Goal: Information Seeking & Learning: Learn about a topic

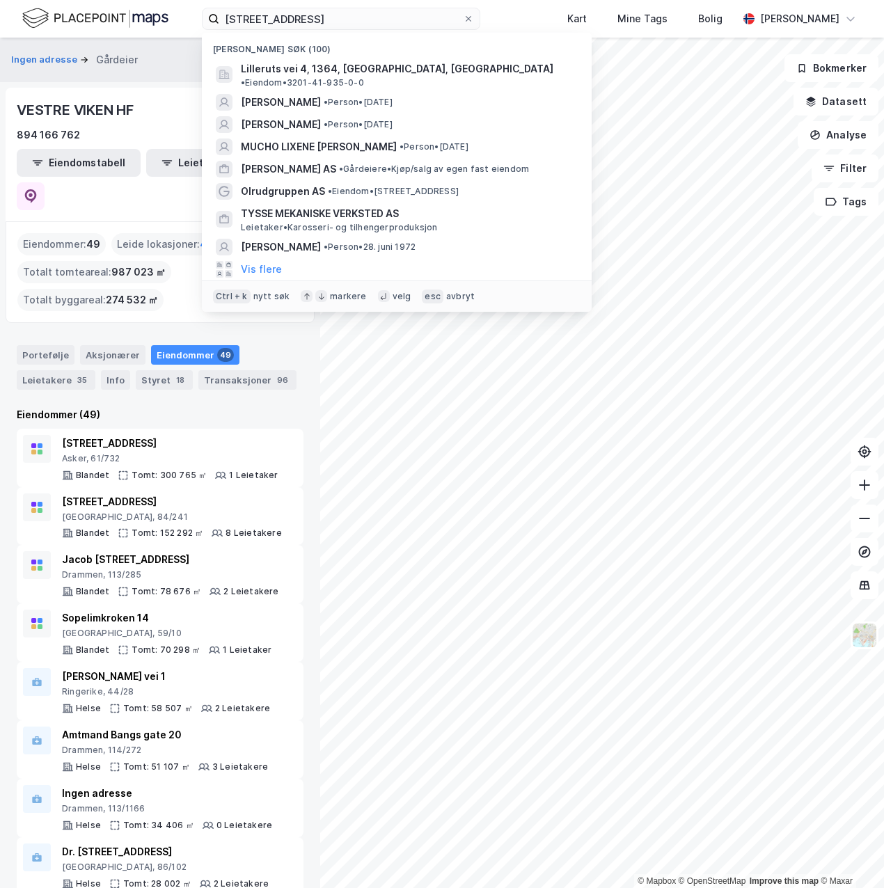
click at [319, 22] on input "[STREET_ADDRESS]" at bounding box center [341, 18] width 244 height 21
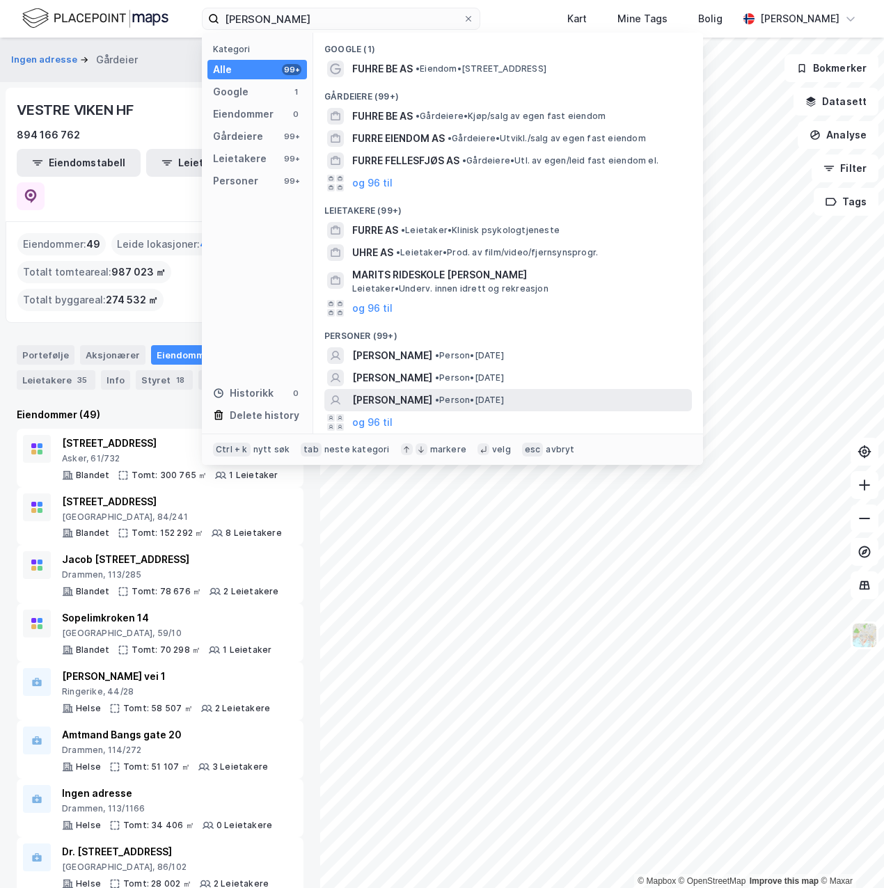
click at [399, 395] on span "[PERSON_NAME]" at bounding box center [392, 400] width 80 height 17
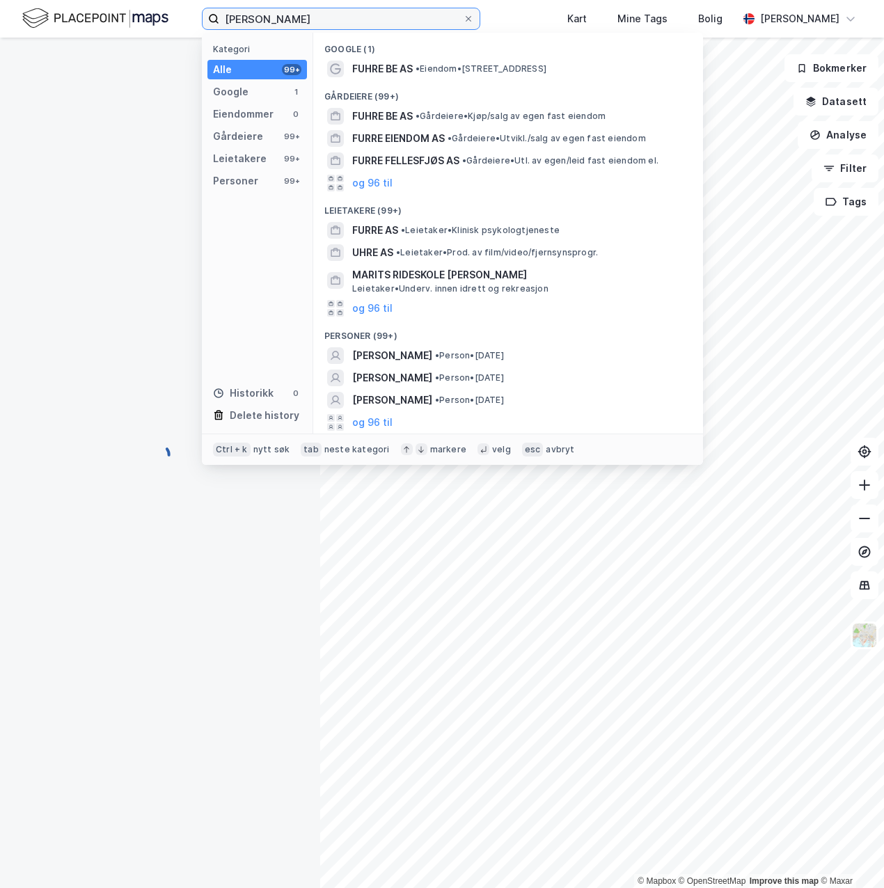
click at [329, 24] on input "[PERSON_NAME]" at bounding box center [341, 18] width 244 height 21
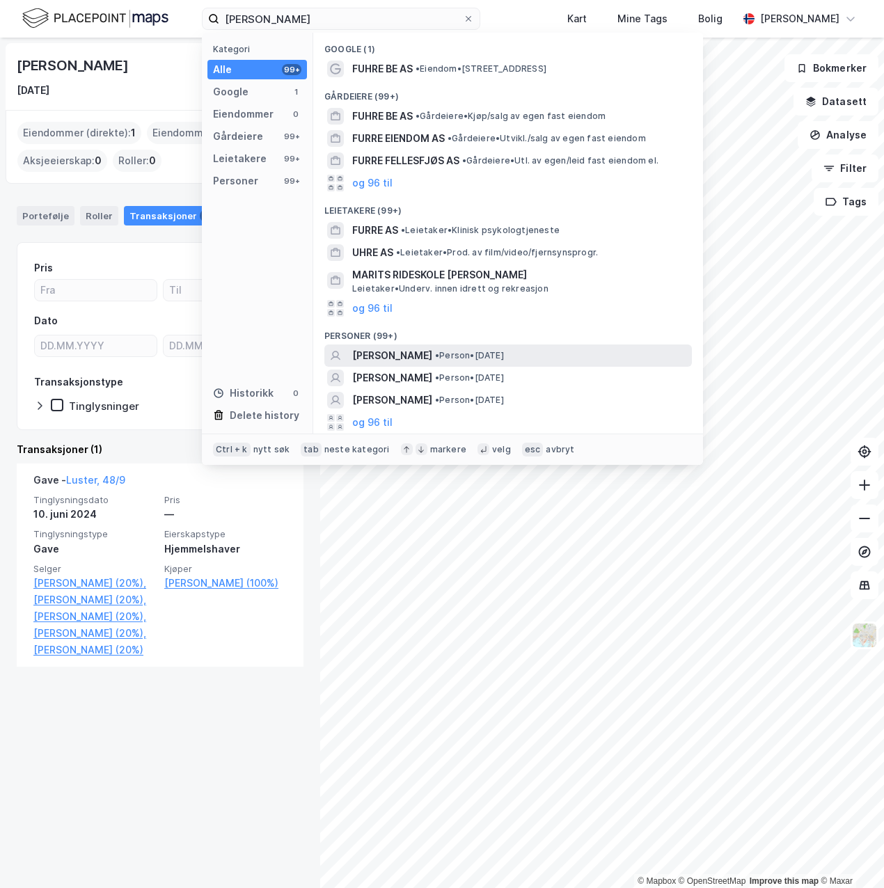
click at [406, 350] on span "[PERSON_NAME]" at bounding box center [392, 355] width 80 height 17
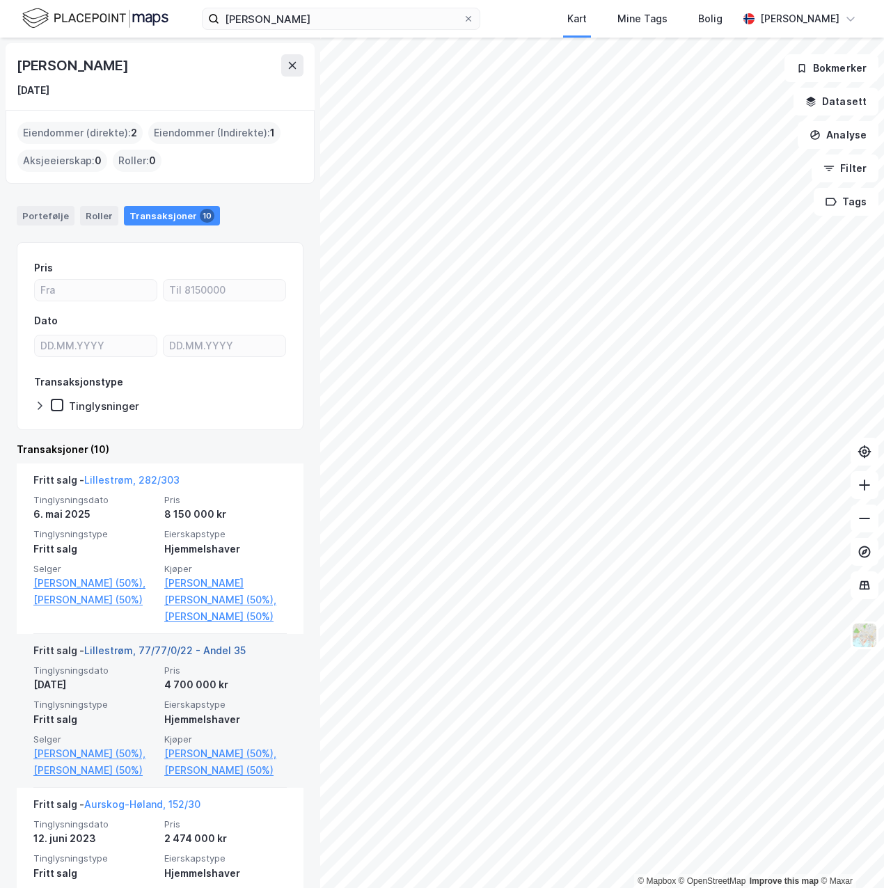
click at [184, 656] on link "Lillestrøm, 77/77/0/22 - Andel 35" at bounding box center [164, 650] width 161 height 12
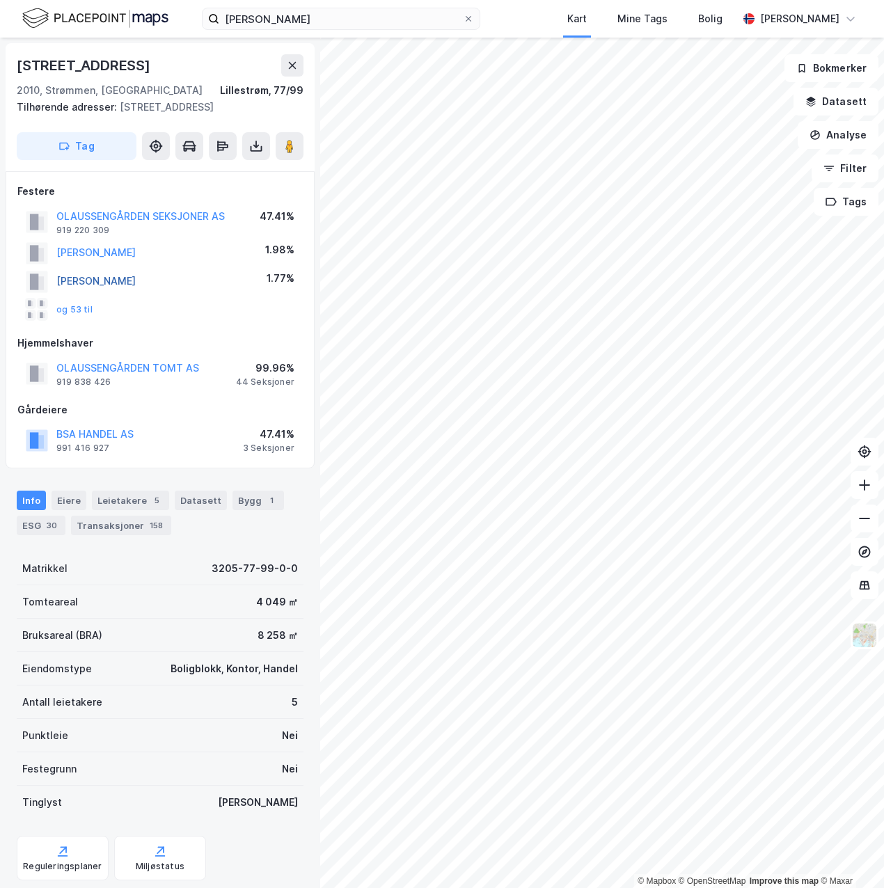
click at [0, 0] on button "[PERSON_NAME]" at bounding box center [0, 0] width 0 height 0
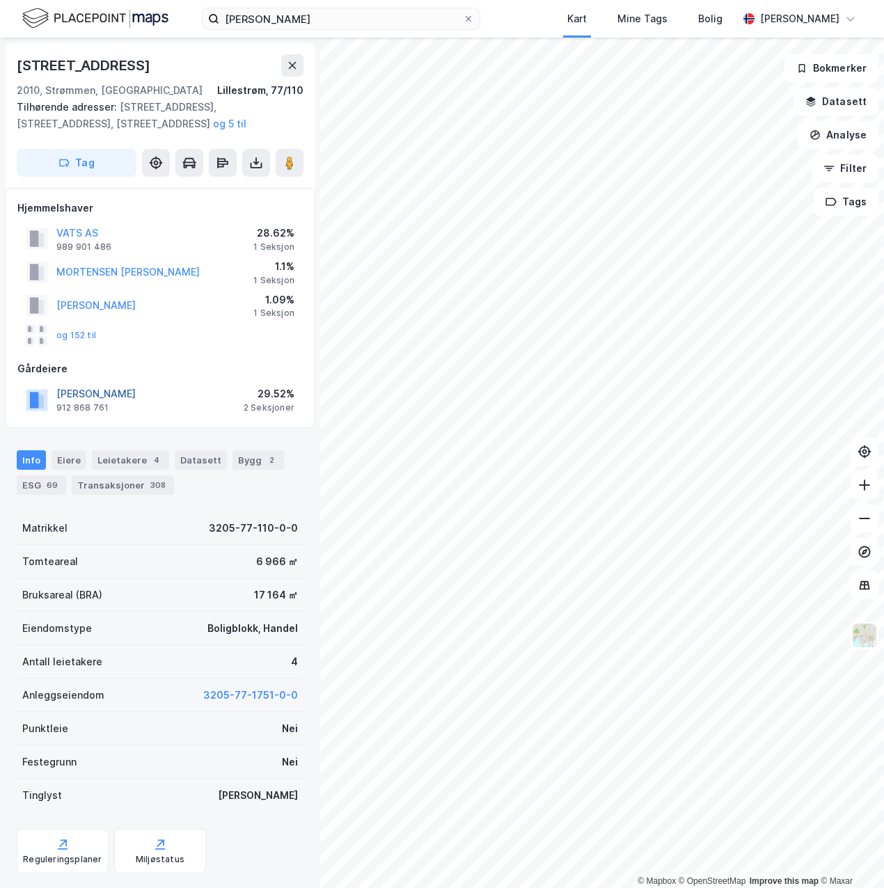
click at [0, 0] on button "[PERSON_NAME]" at bounding box center [0, 0] width 0 height 0
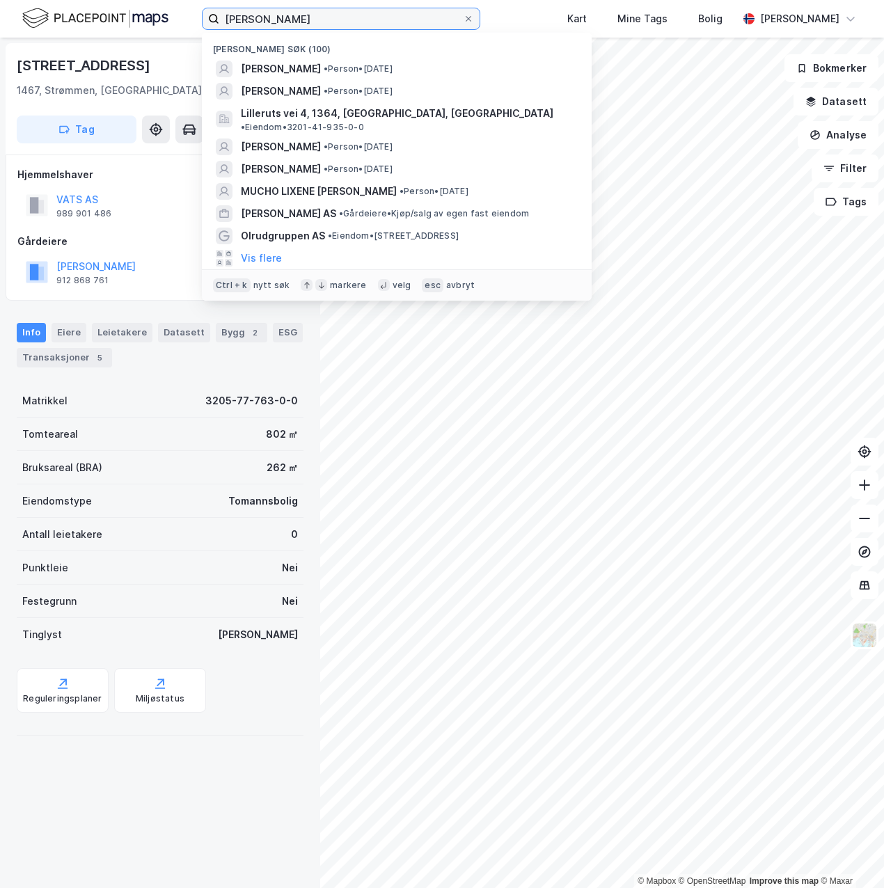
click at [303, 13] on input "[PERSON_NAME]" at bounding box center [341, 18] width 244 height 21
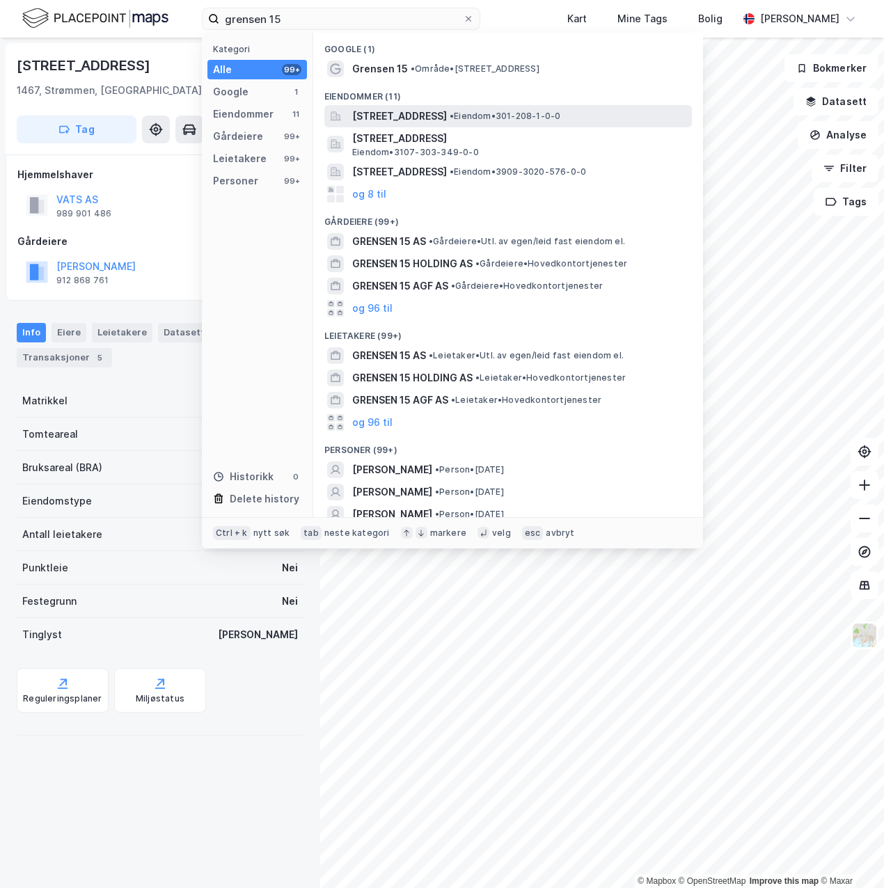
click at [397, 120] on span "[STREET_ADDRESS]" at bounding box center [399, 116] width 95 height 17
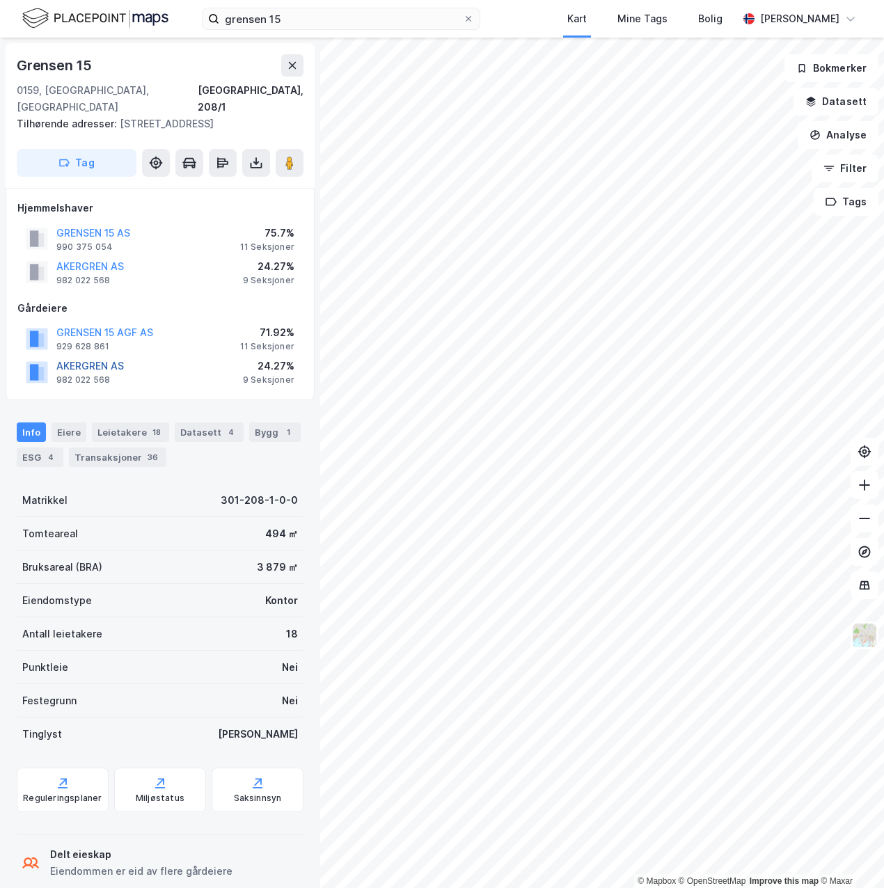
click at [0, 0] on button "AKERGREN AS" at bounding box center [0, 0] width 0 height 0
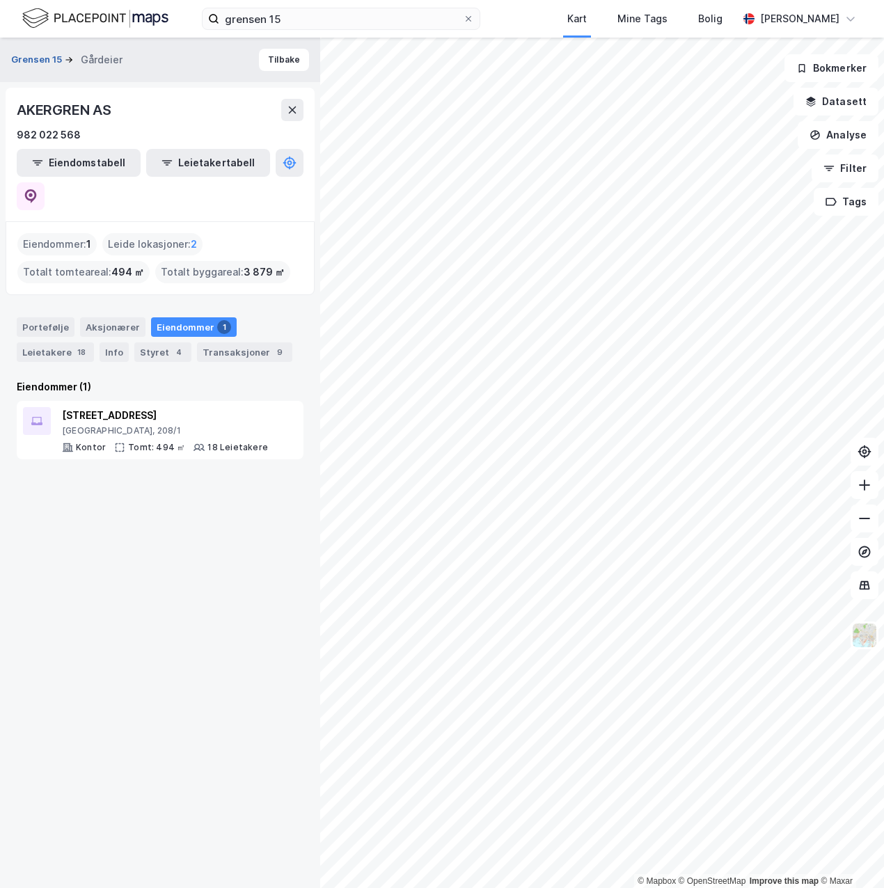
click at [40, 63] on button "Grensen 15" at bounding box center [38, 60] width 54 height 14
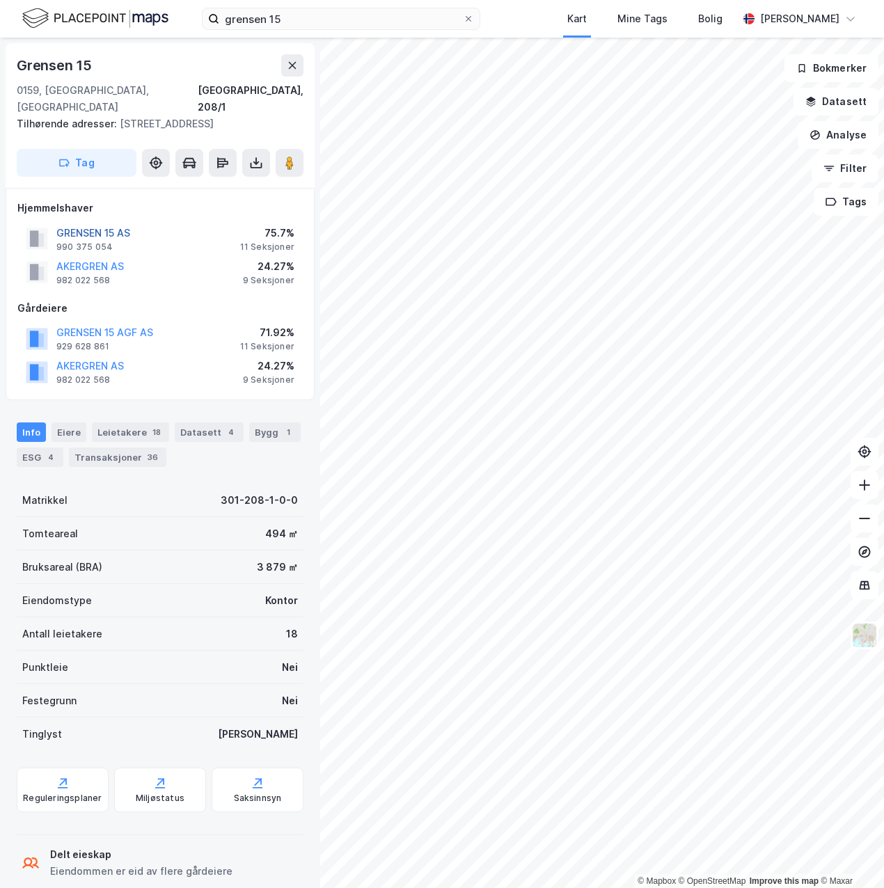
click at [0, 0] on button "GRENSEN 15 AS" at bounding box center [0, 0] width 0 height 0
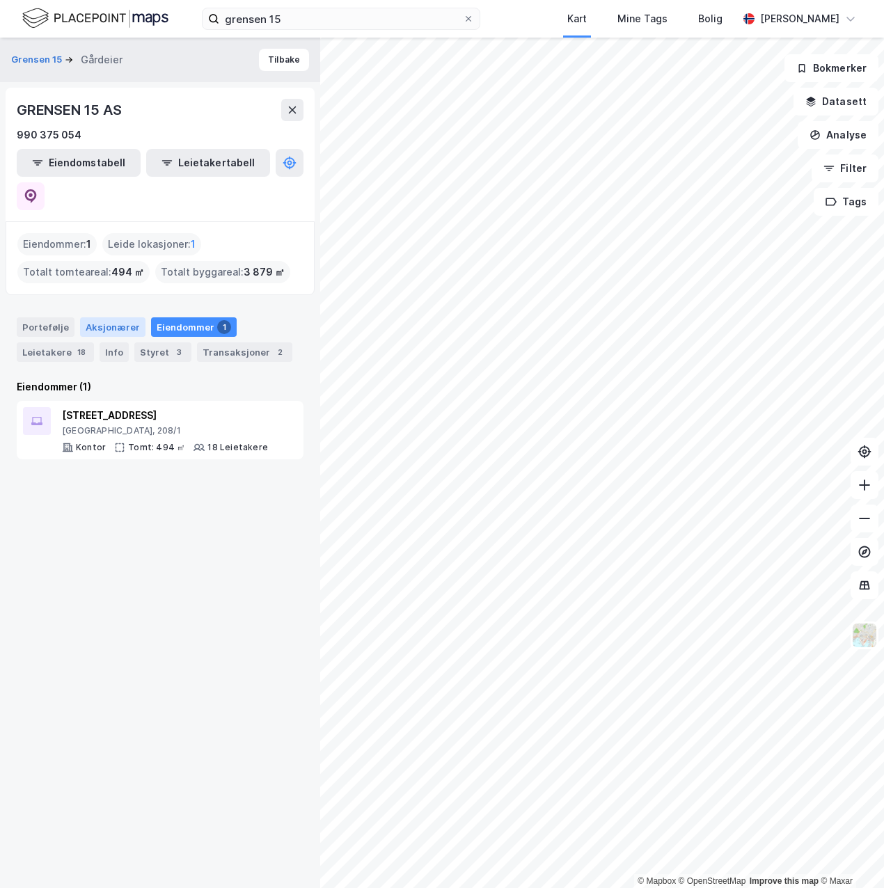
click at [91, 317] on div "Aksjonærer" at bounding box center [112, 326] width 65 height 19
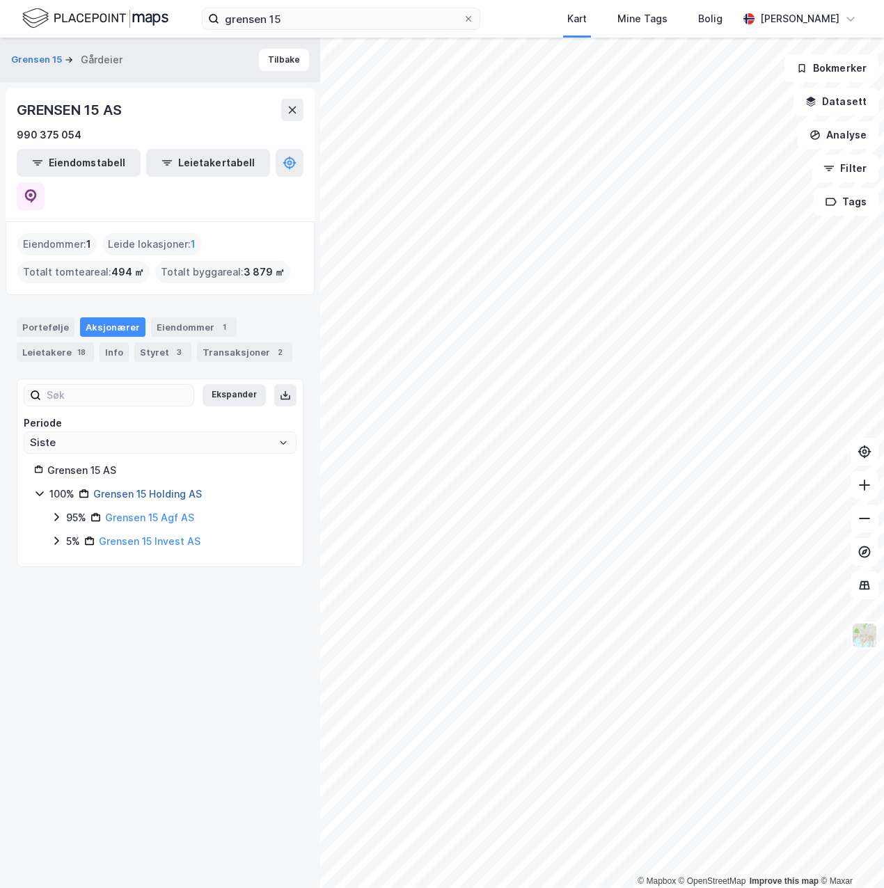
click at [116, 488] on link "Grensen 15 Holding AS" at bounding box center [147, 494] width 109 height 12
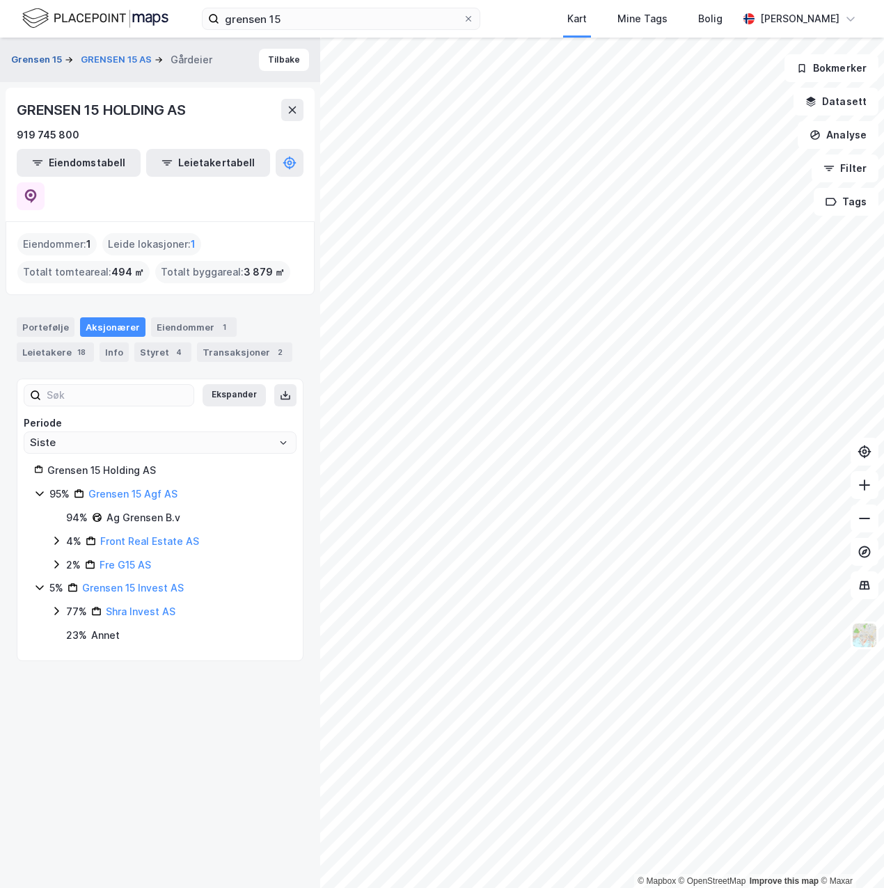
click at [42, 63] on button "Grensen 15" at bounding box center [38, 60] width 54 height 14
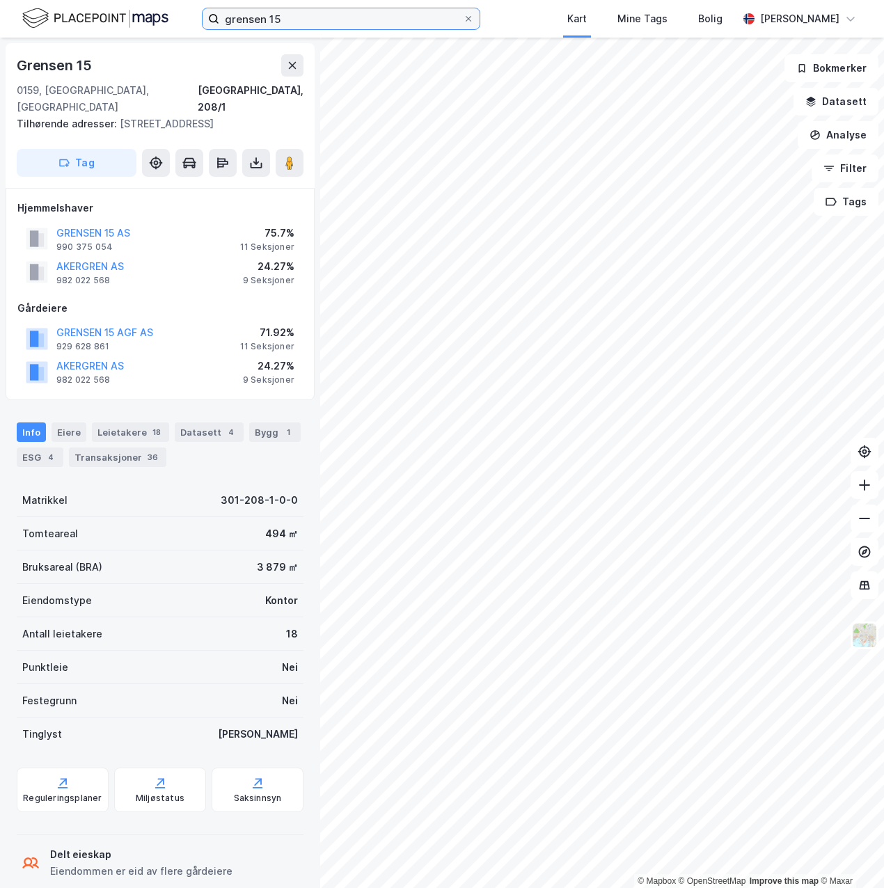
click at [380, 26] on label "grensen 15" at bounding box center [341, 19] width 278 height 22
click at [380, 26] on input "grensen 15" at bounding box center [341, 18] width 244 height 21
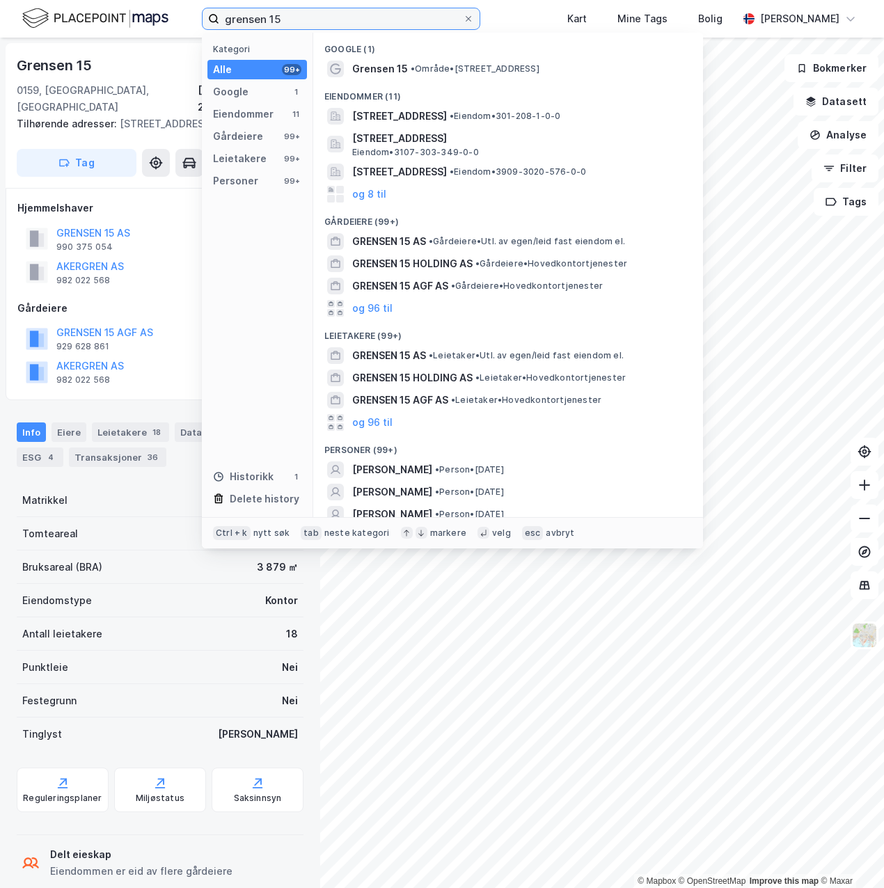
click at [380, 19] on input "grensen 15" at bounding box center [341, 18] width 244 height 21
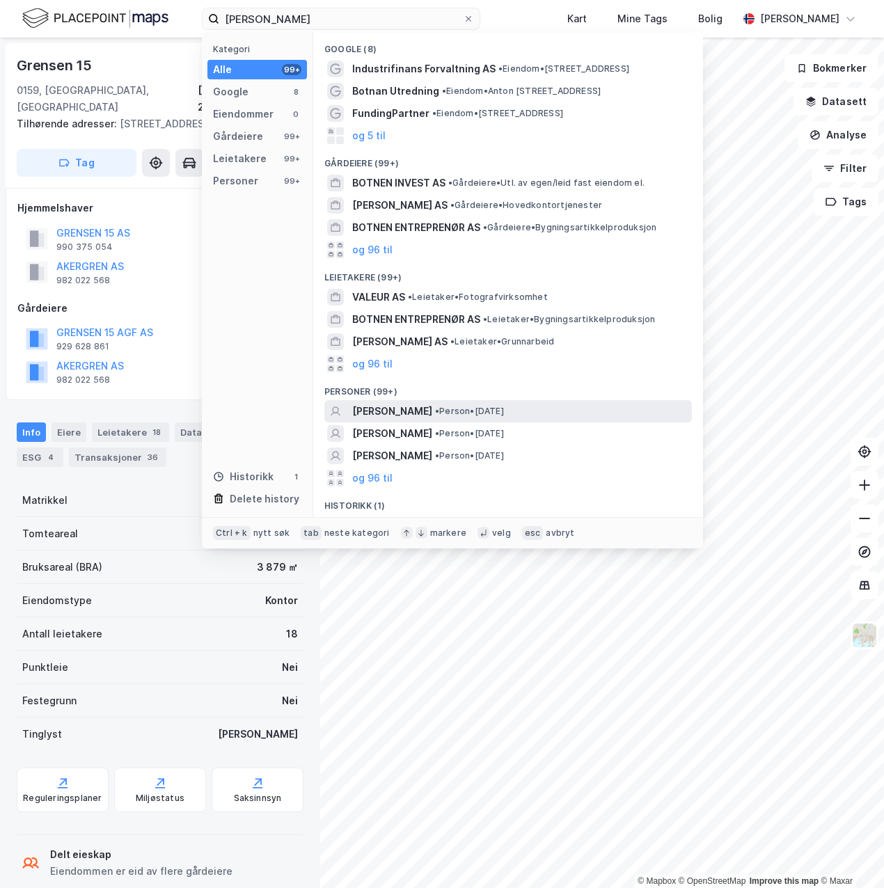
click at [379, 406] on span "[PERSON_NAME]" at bounding box center [392, 411] width 80 height 17
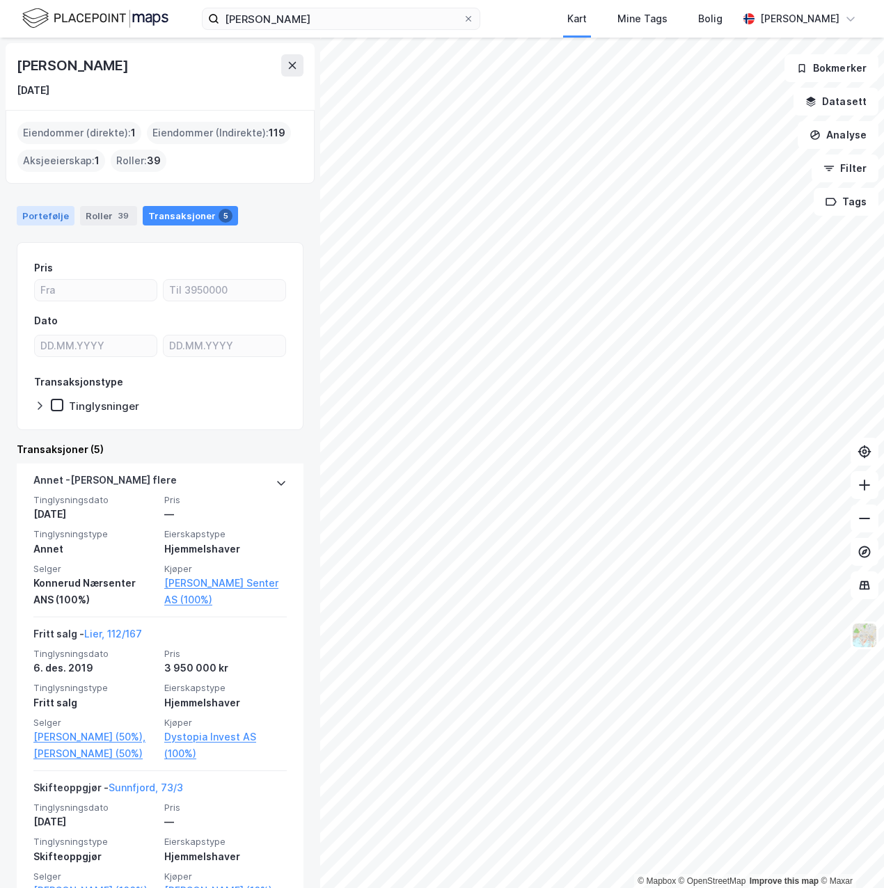
click at [25, 218] on div "Portefølje" at bounding box center [46, 215] width 58 height 19
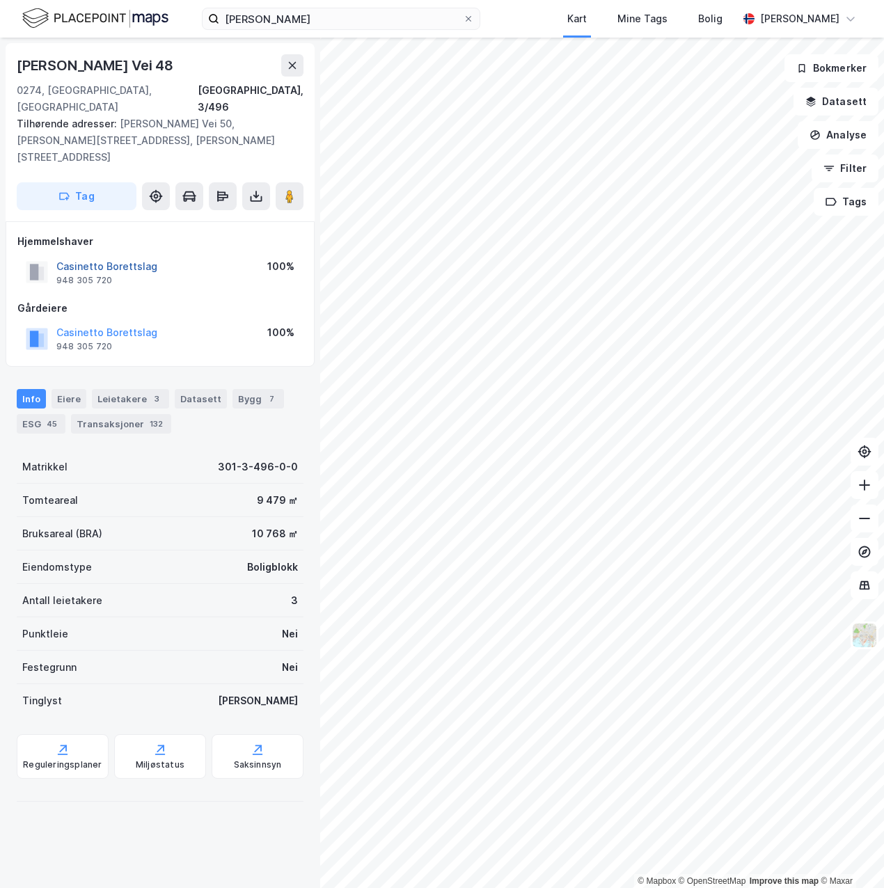
click at [0, 0] on button "Casinetto Borettslag" at bounding box center [0, 0] width 0 height 0
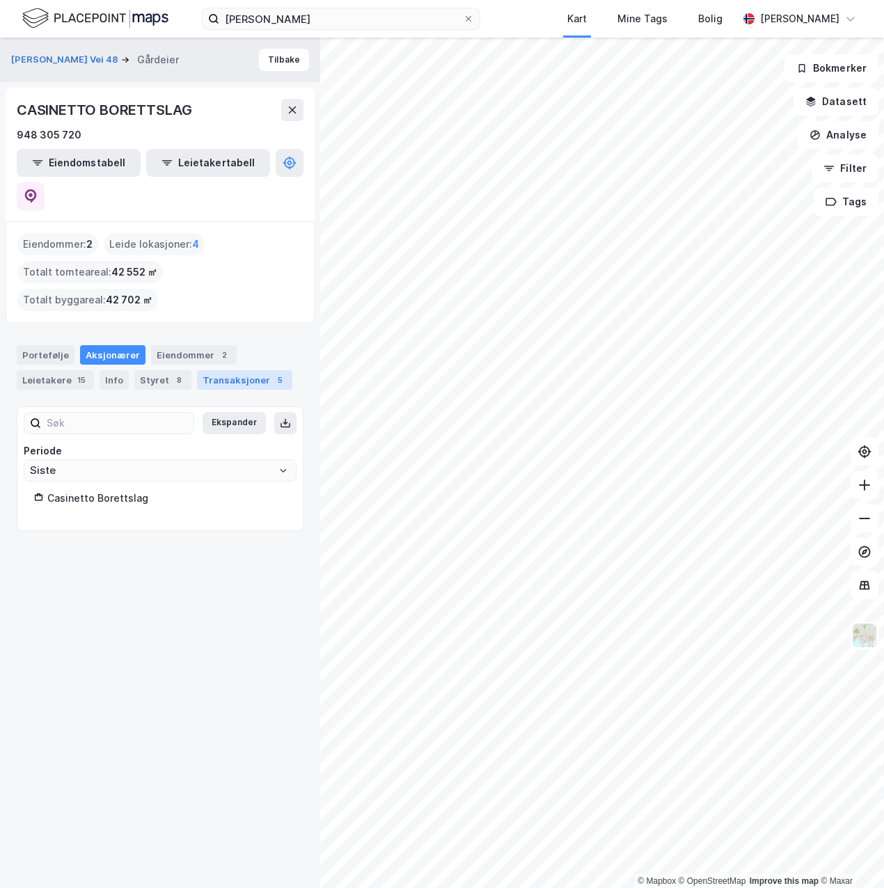
click at [207, 370] on div "Transaksjoner 5" at bounding box center [244, 379] width 95 height 19
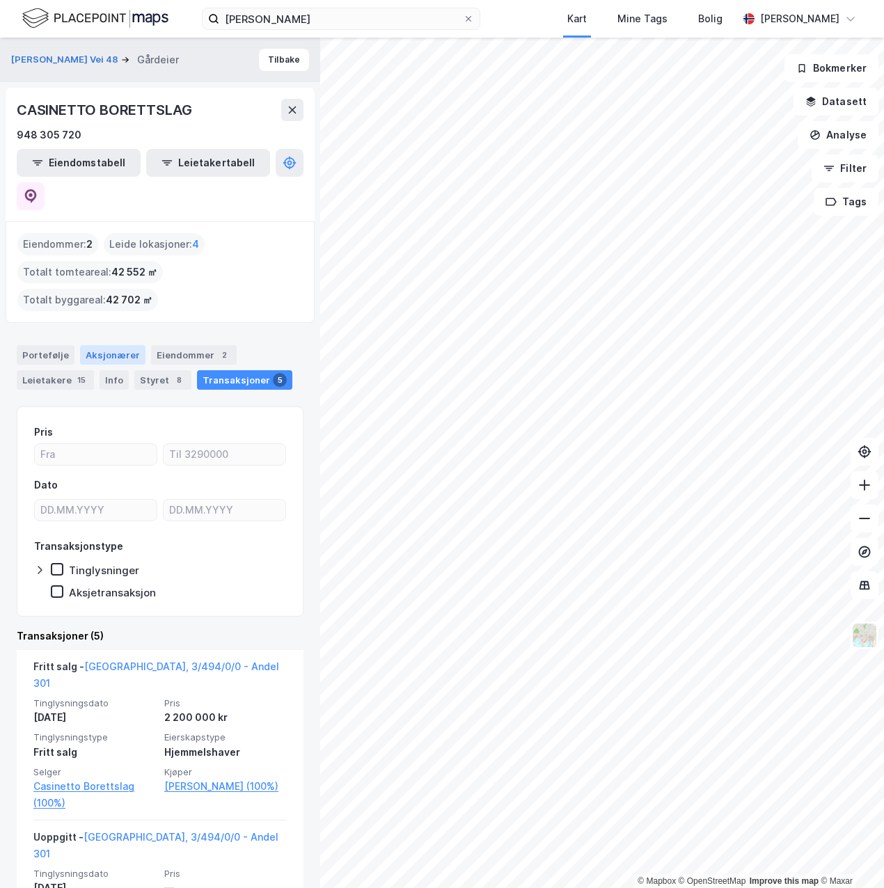
click at [111, 345] on div "Aksjonærer" at bounding box center [112, 354] width 65 height 19
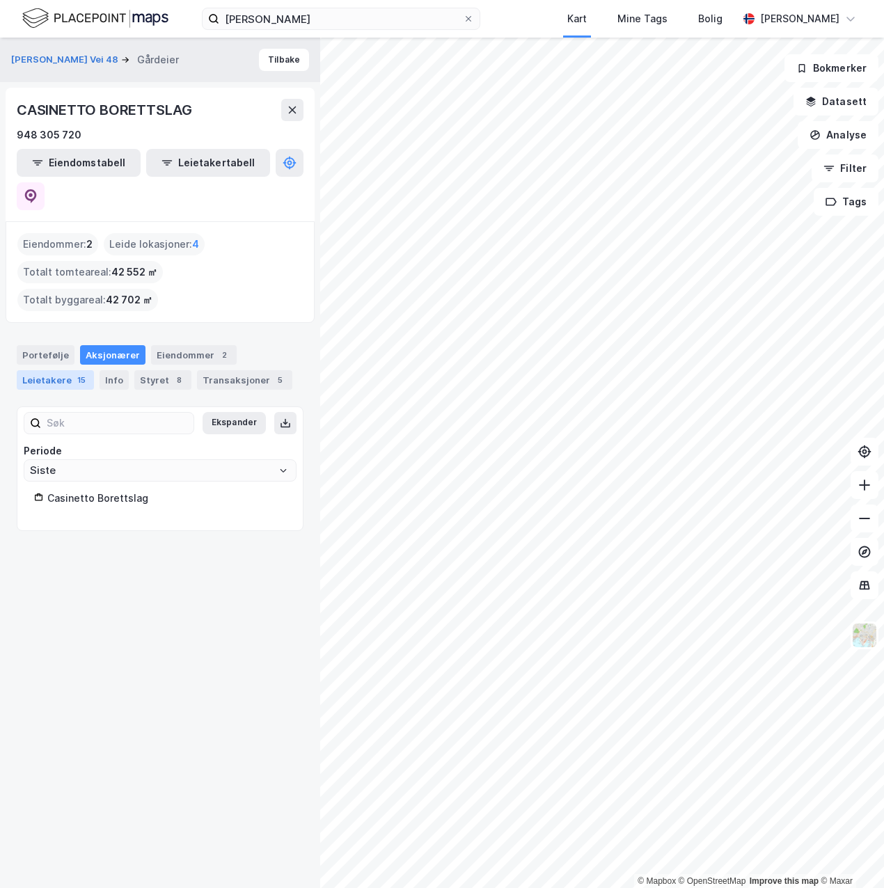
click at [47, 370] on div "Leietakere 15" at bounding box center [55, 379] width 77 height 19
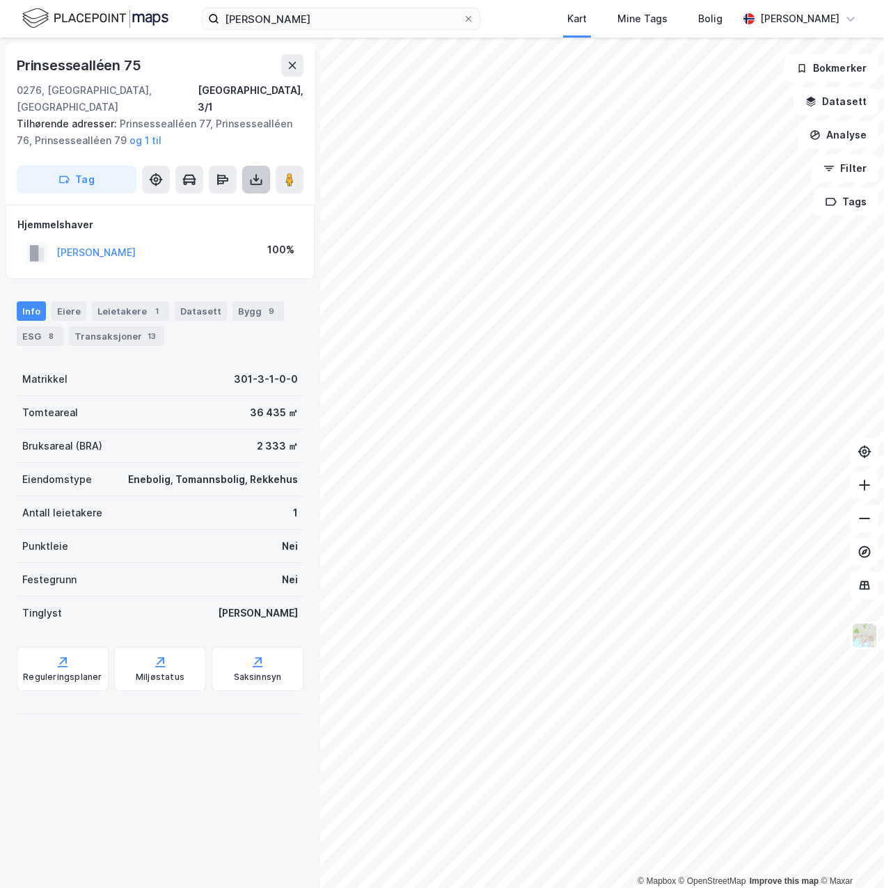
click at [249, 173] on icon at bounding box center [256, 180] width 14 height 14
click at [200, 202] on div "Last ned grunnbok" at bounding box center [187, 207] width 81 height 11
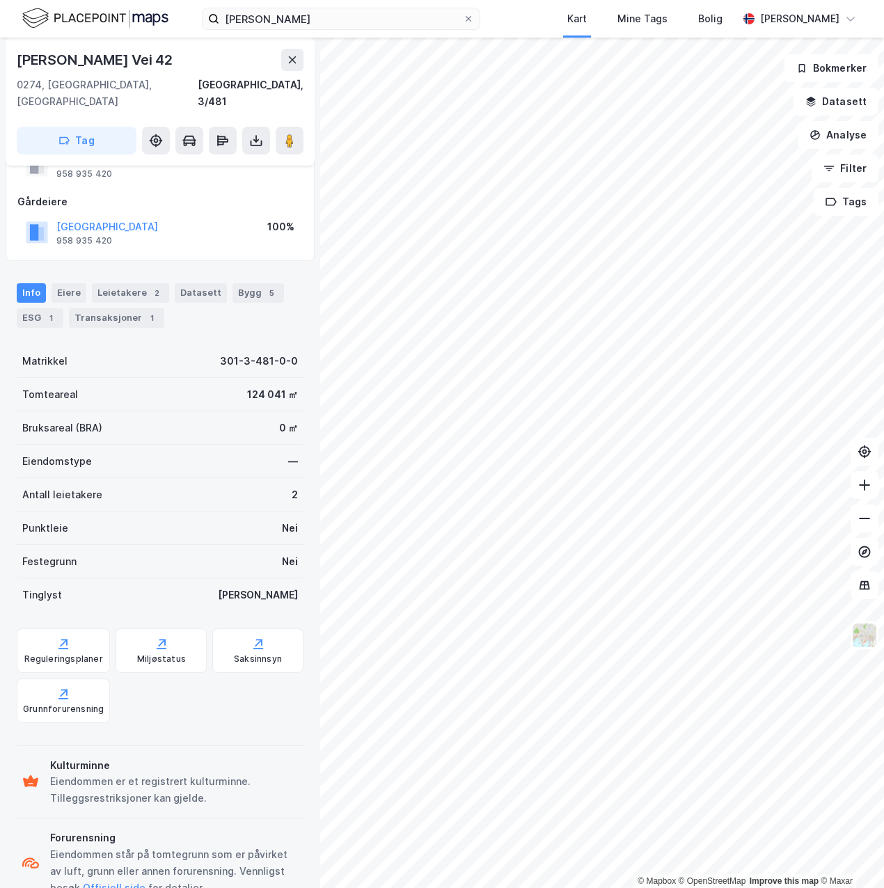
scroll to position [81, 0]
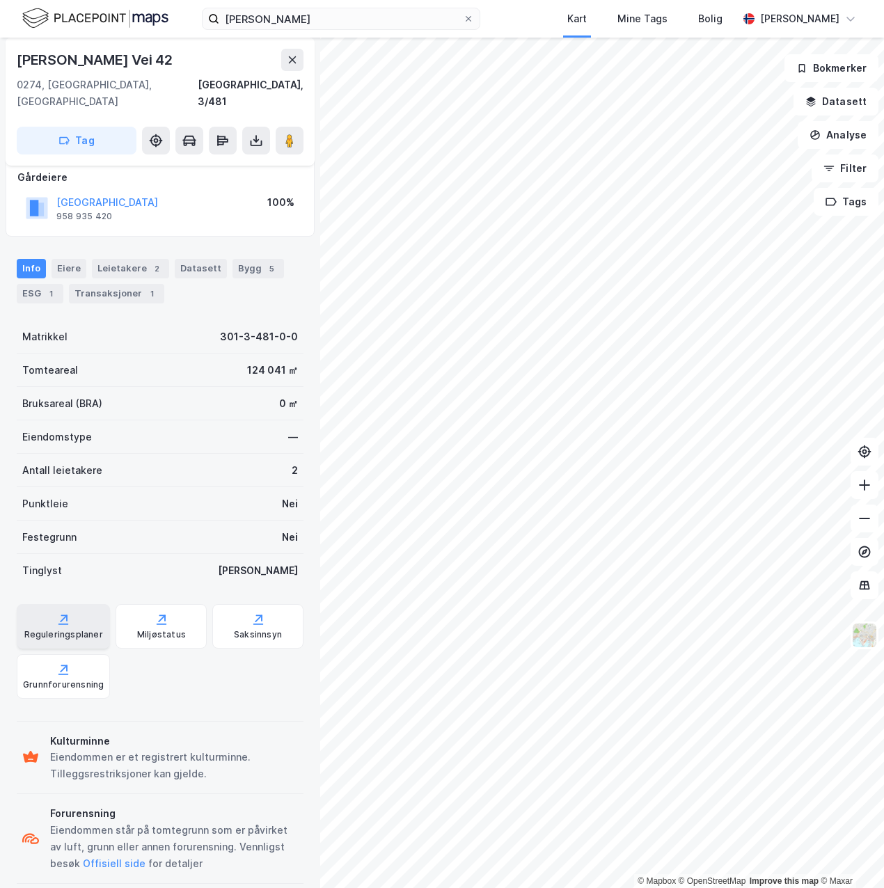
click at [49, 629] on div "Reguleringsplaner" at bounding box center [63, 634] width 79 height 11
click at [291, 20] on input "[PERSON_NAME]" at bounding box center [341, 18] width 244 height 21
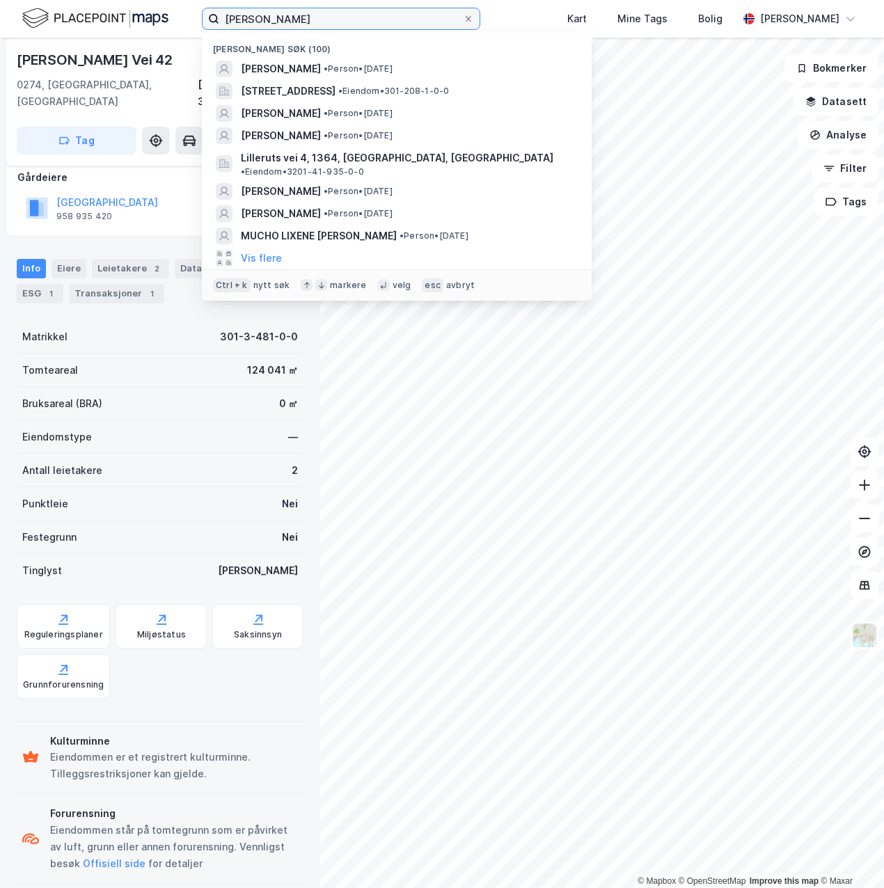
click at [291, 20] on input "[PERSON_NAME]" at bounding box center [341, 18] width 244 height 21
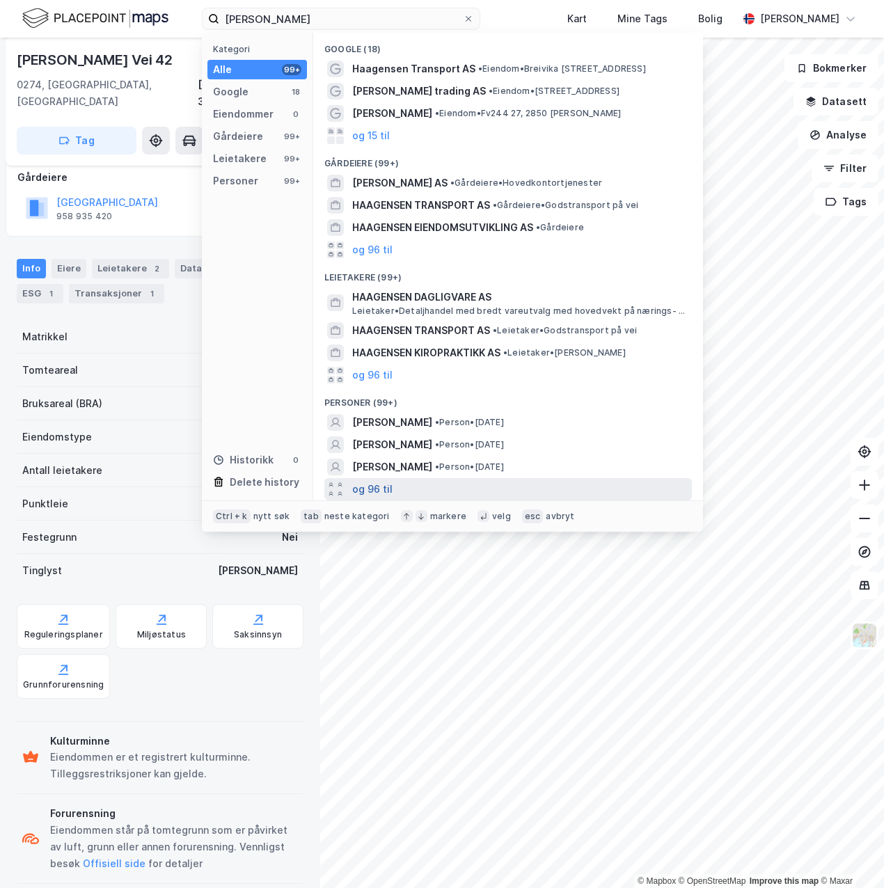
click at [374, 491] on button "og 96 til" at bounding box center [372, 489] width 40 height 17
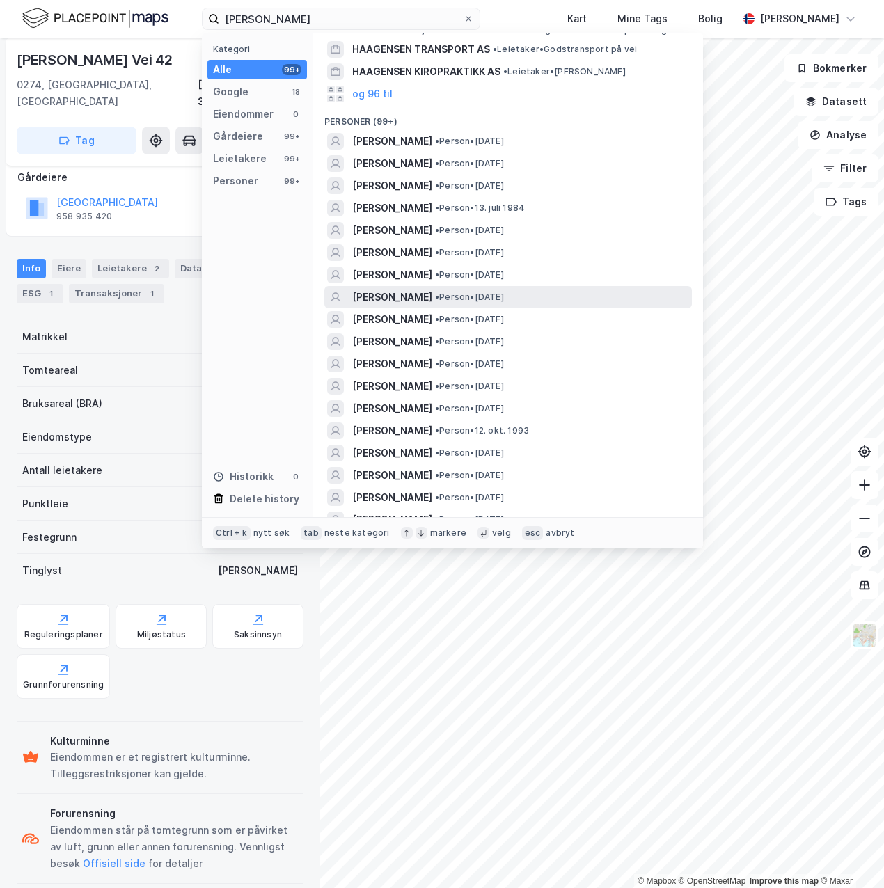
scroll to position [315, 0]
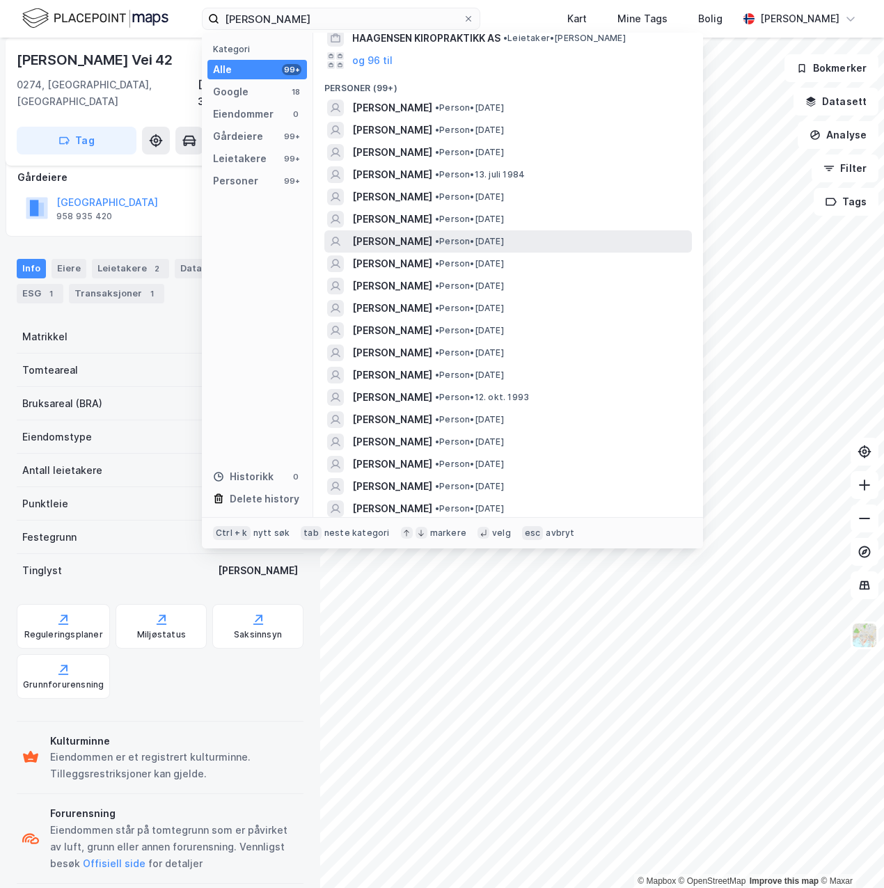
click at [404, 250] on span "[PERSON_NAME]" at bounding box center [392, 241] width 80 height 17
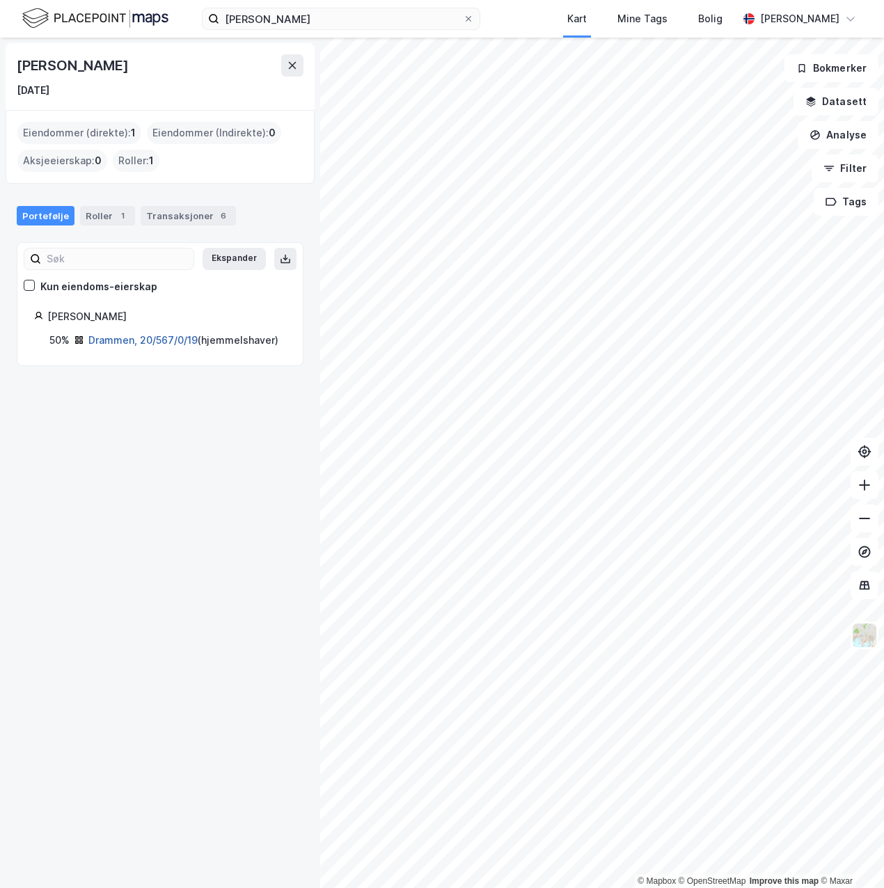
click at [173, 339] on link "Drammen, 20/567/0/19" at bounding box center [142, 340] width 109 height 12
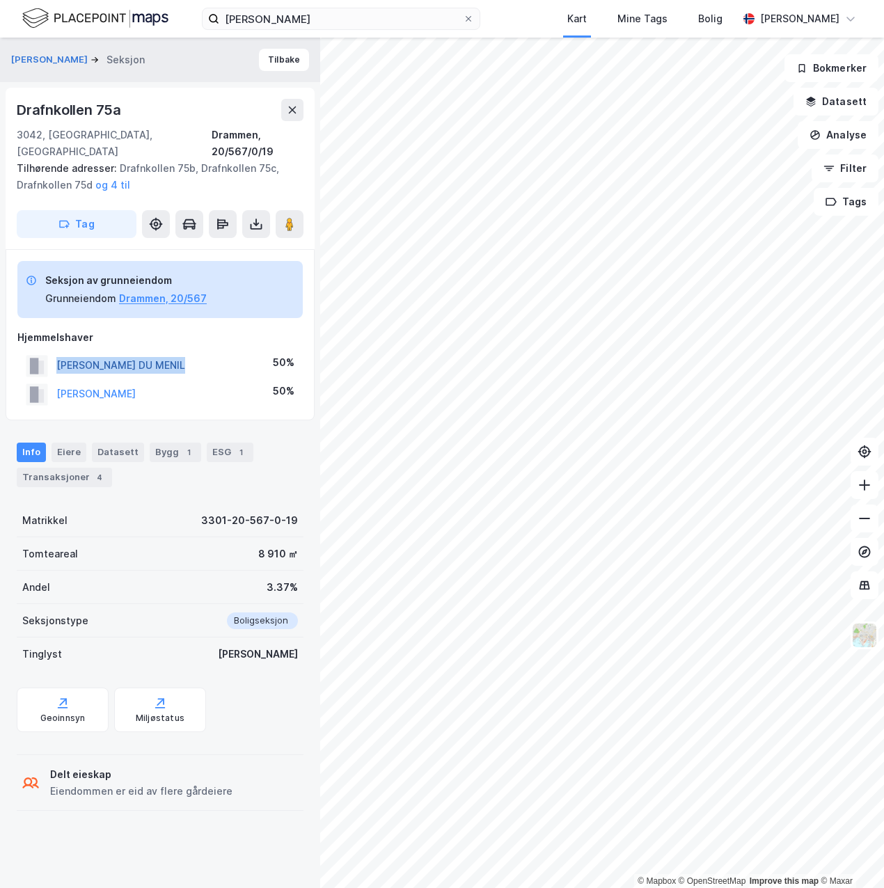
drag, startPoint x: 193, startPoint y: 349, endPoint x: 57, endPoint y: 347, distance: 135.7
click at [57, 351] on div "[PERSON_NAME] DU MENIL 50%" at bounding box center [159, 365] width 285 height 29
drag, startPoint x: 57, startPoint y: 347, endPoint x: 84, endPoint y: 347, distance: 26.5
drag, startPoint x: 84, startPoint y: 347, endPoint x: 69, endPoint y: 350, distance: 14.9
click at [0, 0] on button "[PERSON_NAME] DU MENIL" at bounding box center [0, 0] width 0 height 0
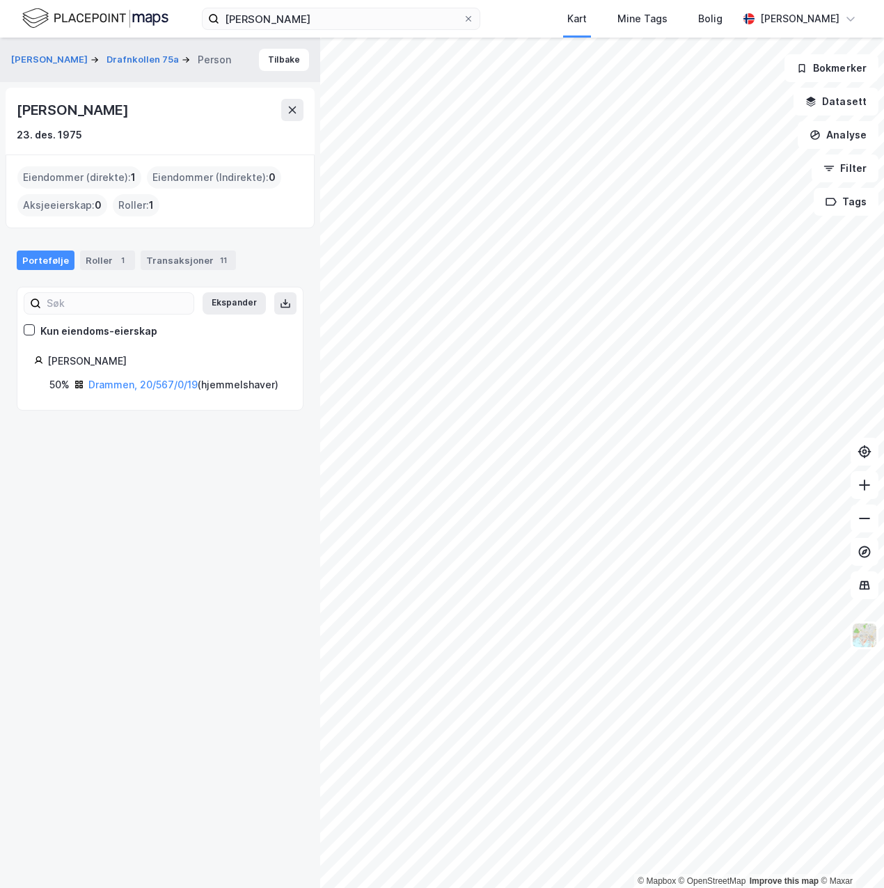
click at [189, 269] on div "Portefølje Roller 1 Transaksjoner 11" at bounding box center [160, 255] width 320 height 42
click at [189, 262] on div "Transaksjoner 11" at bounding box center [188, 260] width 95 height 19
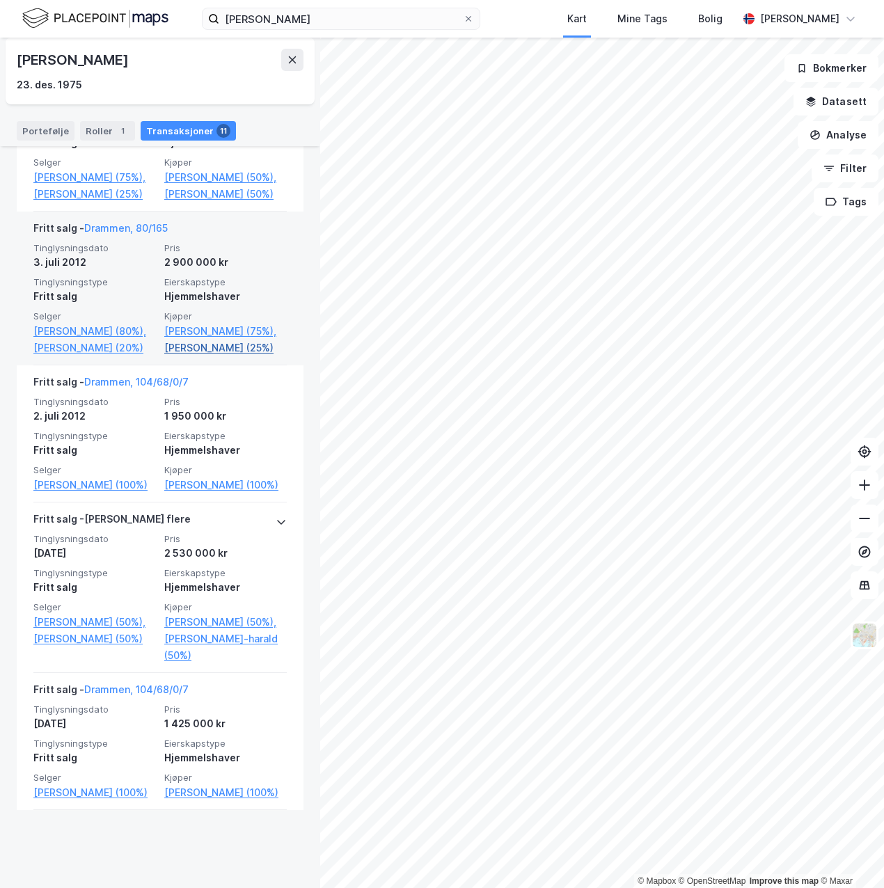
scroll to position [929, 0]
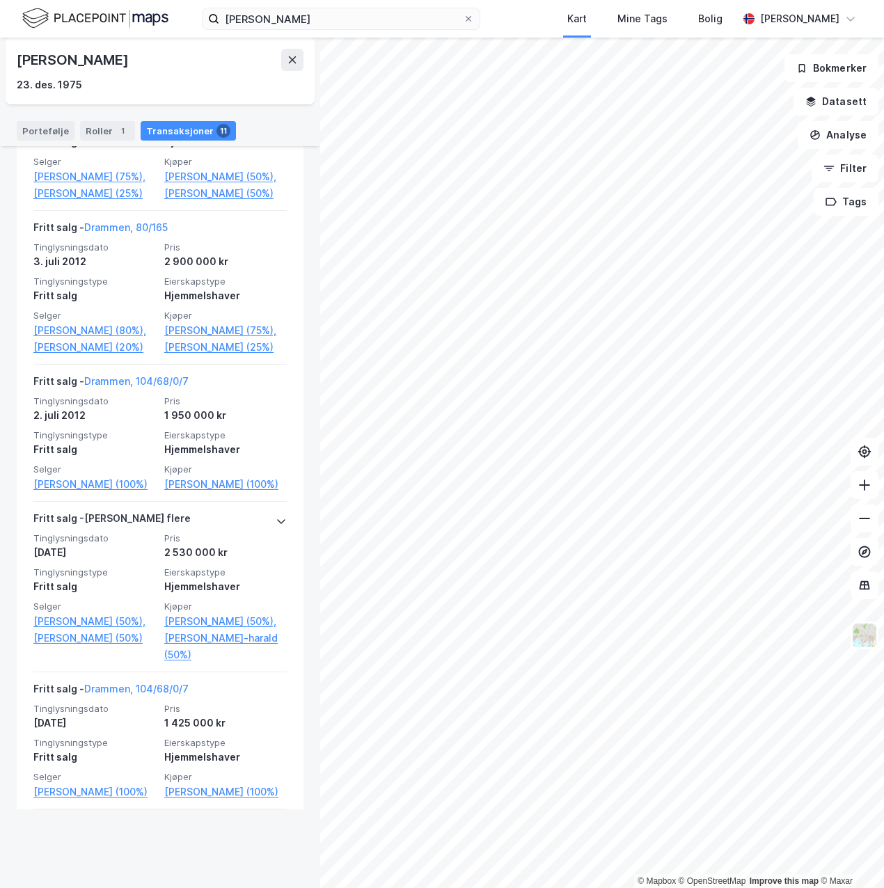
drag, startPoint x: 178, startPoint y: 56, endPoint x: 17, endPoint y: 62, distance: 161.5
click at [17, 62] on div "[PERSON_NAME]" at bounding box center [160, 60] width 287 height 22
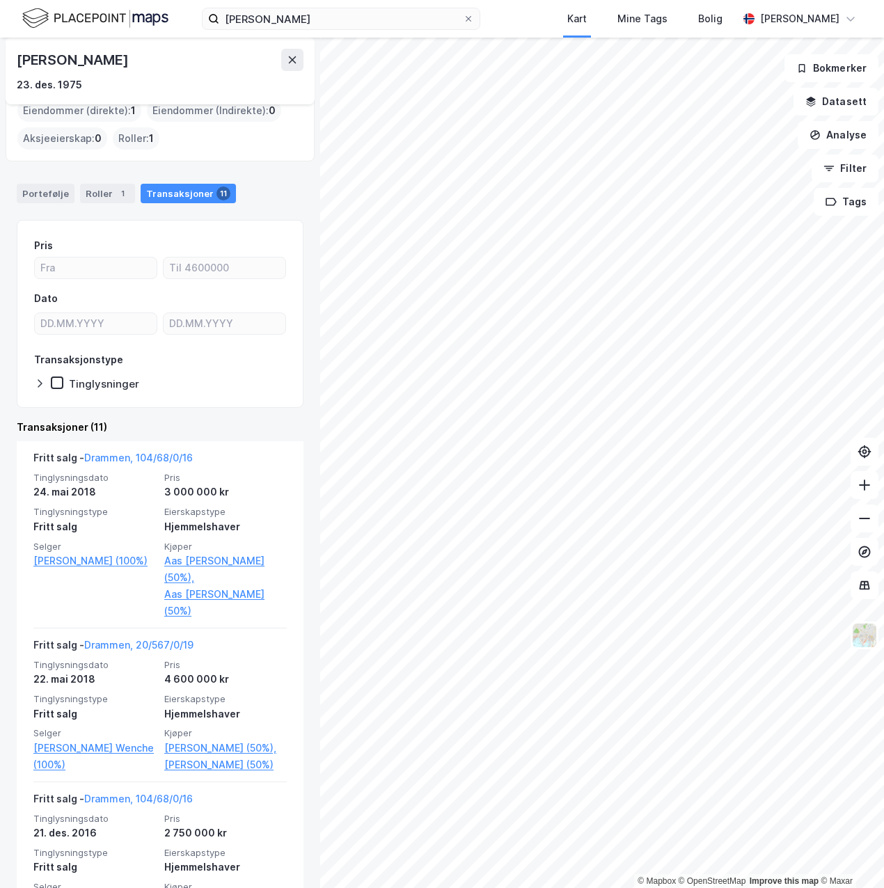
scroll to position [64, 0]
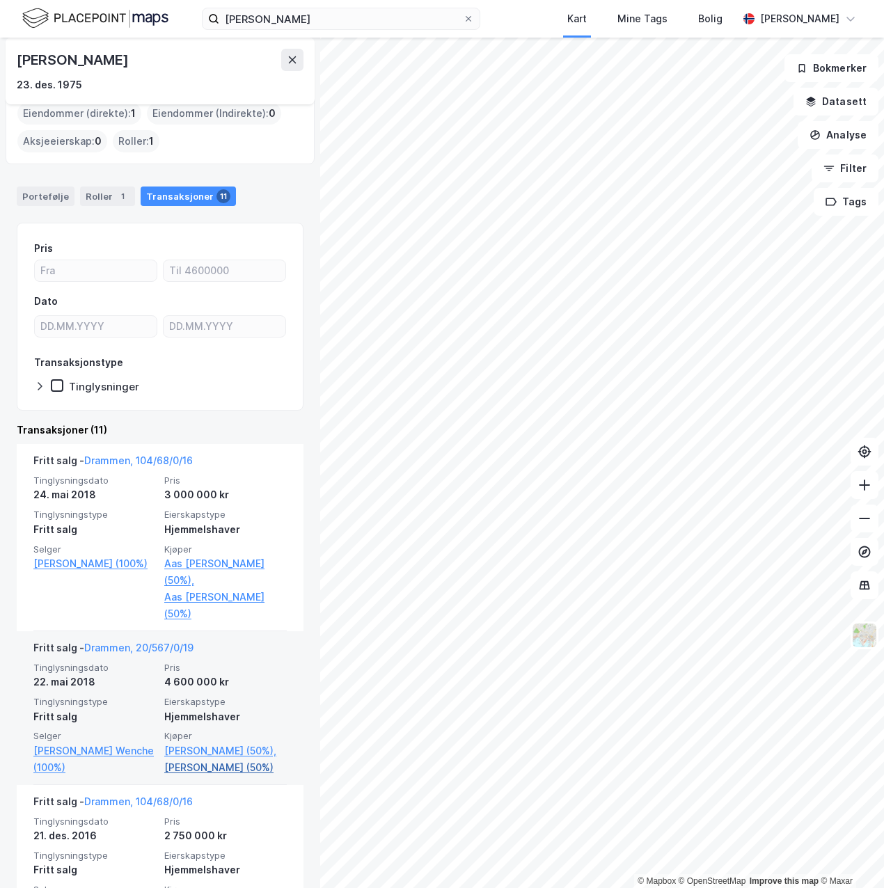
click at [177, 762] on link "[PERSON_NAME] (50%)" at bounding box center [225, 767] width 122 height 17
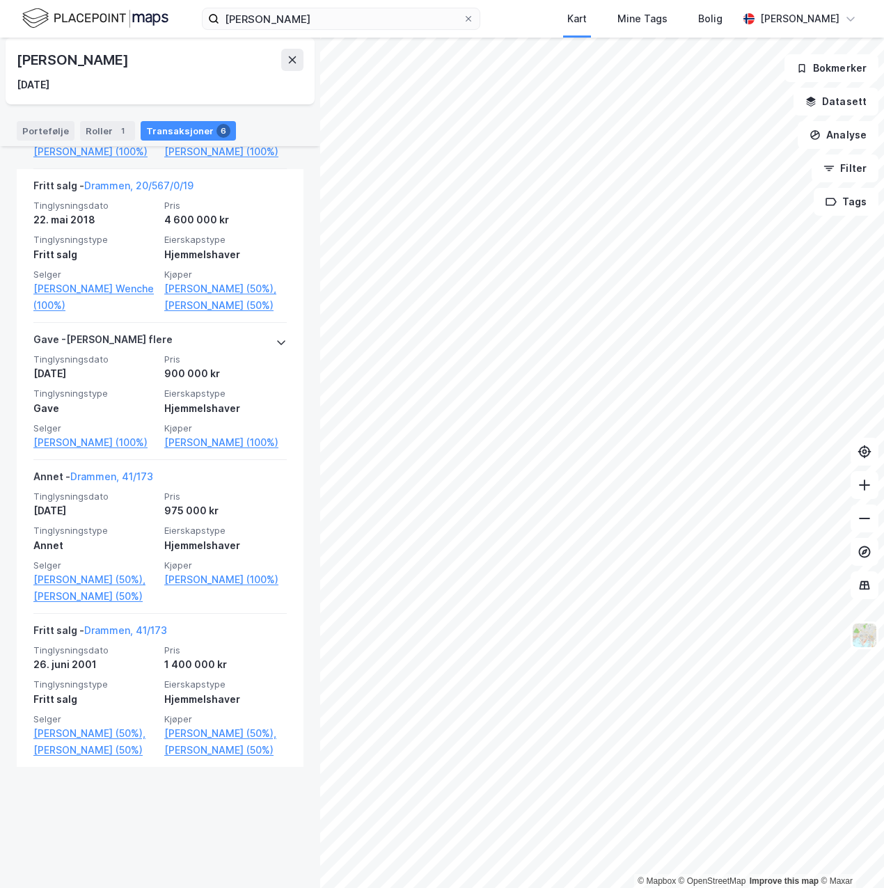
scroll to position [579, 0]
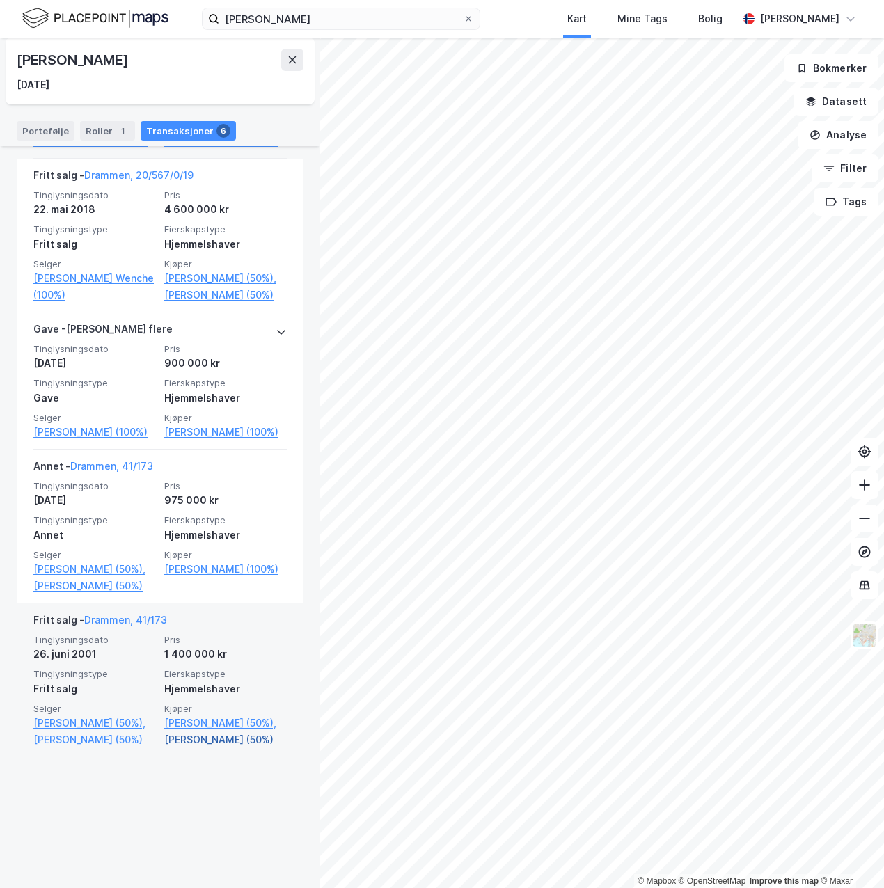
click at [232, 748] on link "[PERSON_NAME] (50%)" at bounding box center [225, 739] width 122 height 17
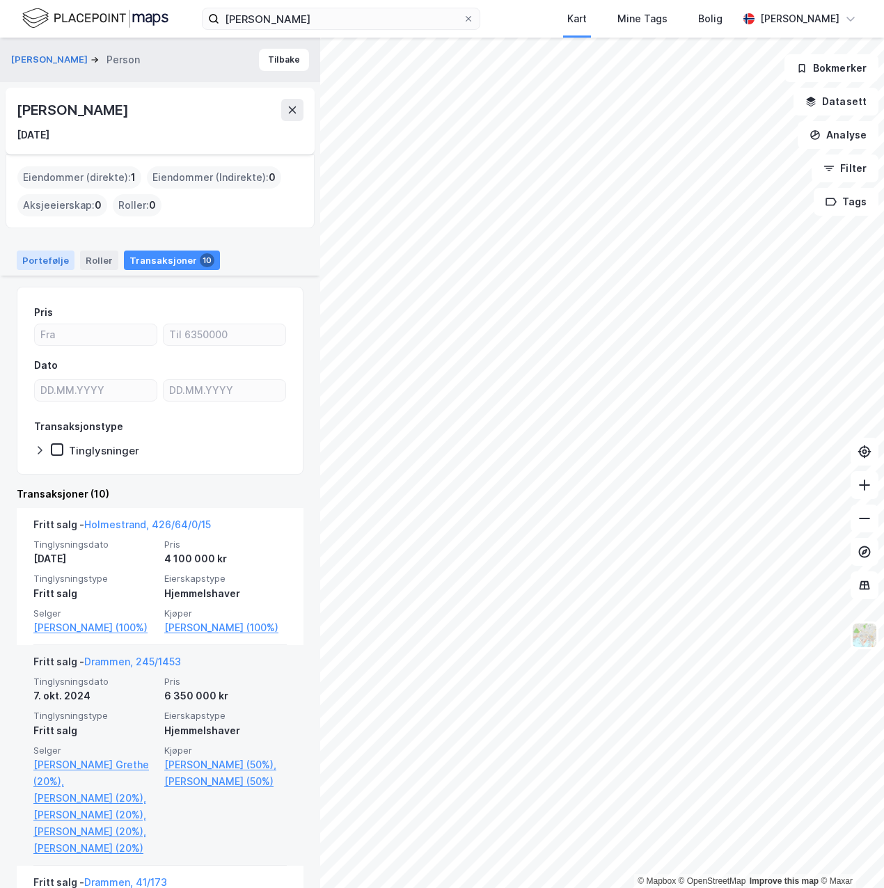
click at [43, 258] on div "Portefølje" at bounding box center [46, 260] width 58 height 19
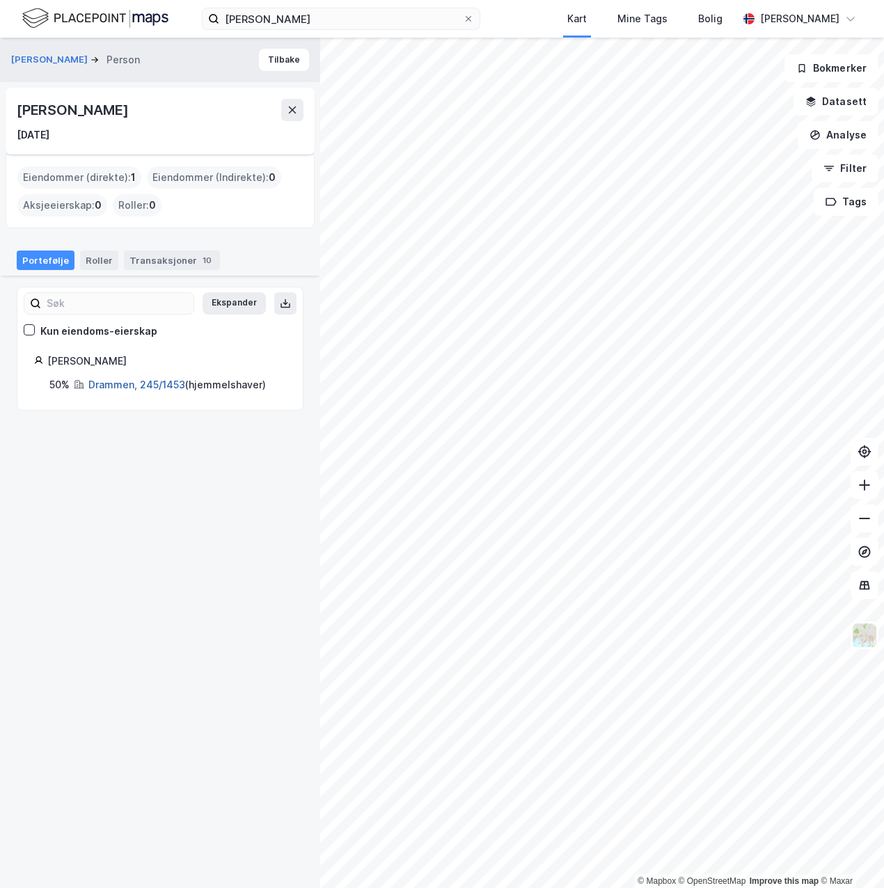
click at [104, 386] on link "Drammen, 245/1453" at bounding box center [136, 385] width 97 height 12
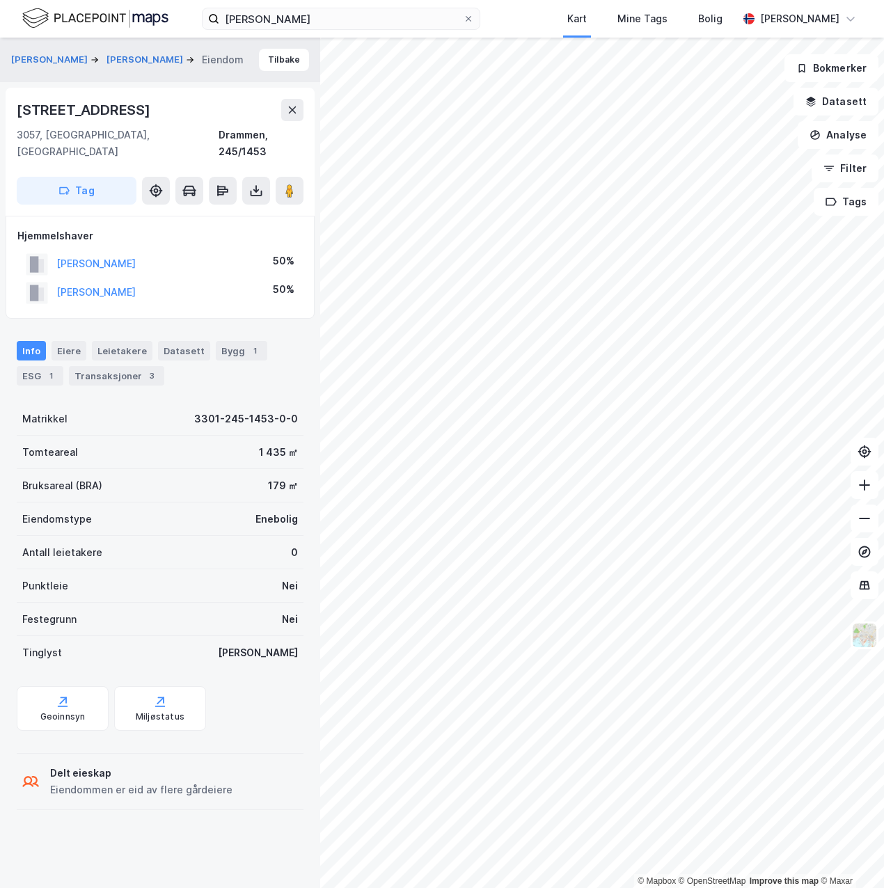
click at [93, 284] on div "[PERSON_NAME]" at bounding box center [95, 292] width 79 height 17
click at [0, 0] on button "[PERSON_NAME]" at bounding box center [0, 0] width 0 height 0
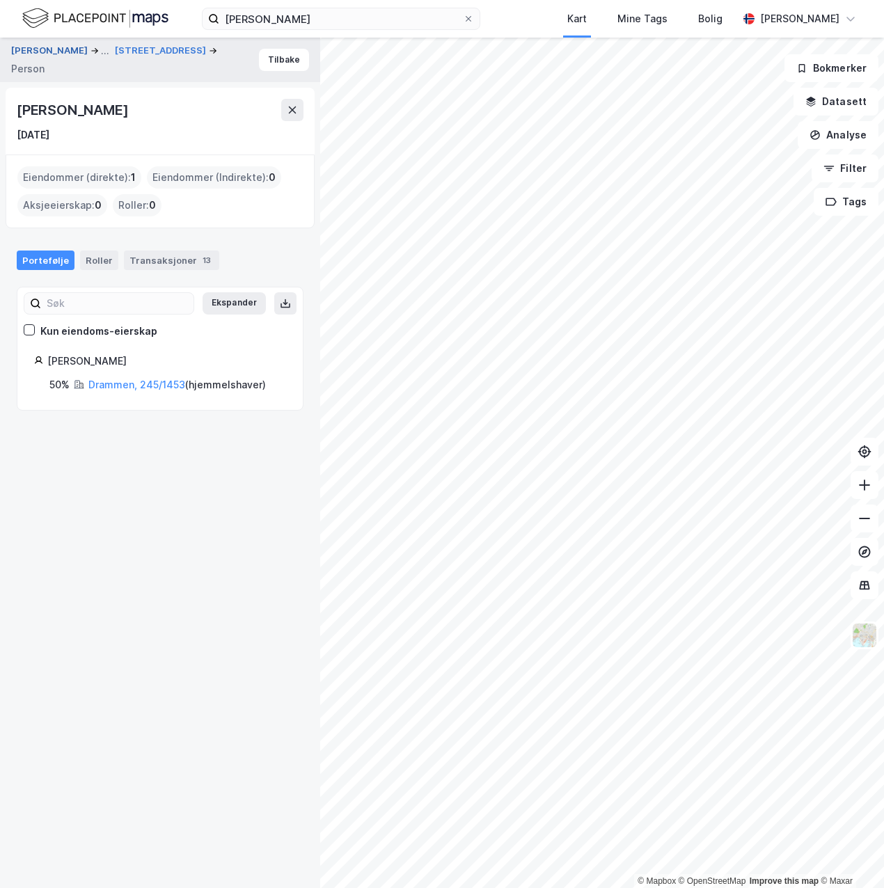
click at [63, 49] on button "[PERSON_NAME]" at bounding box center [50, 50] width 79 height 17
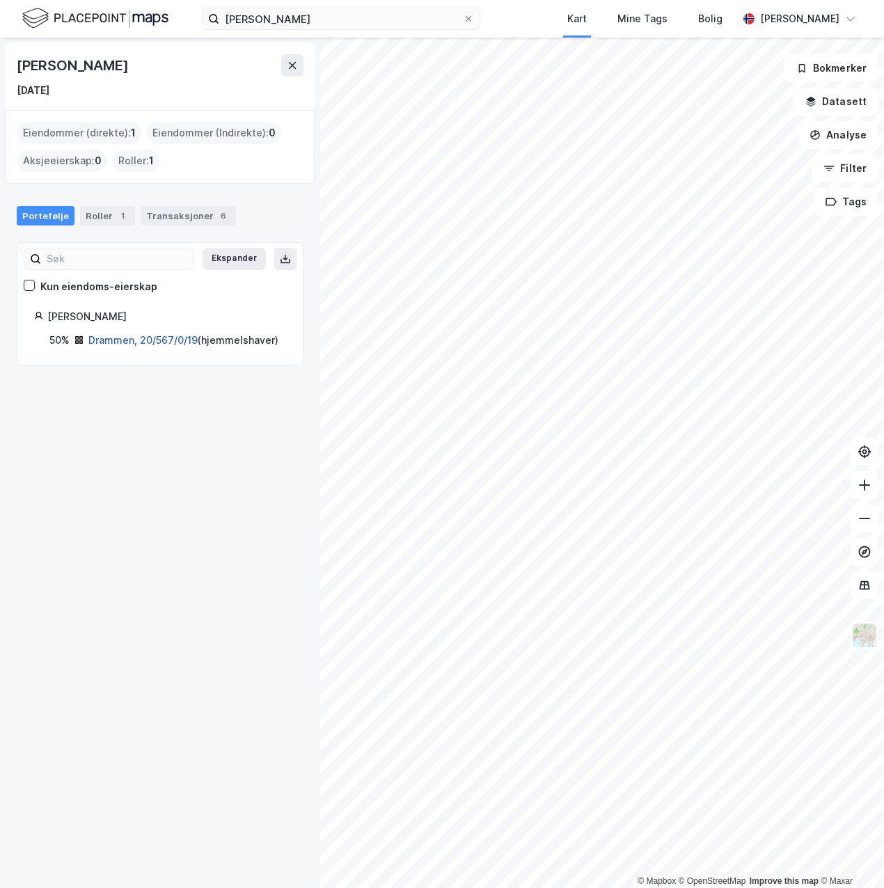
click at [159, 337] on link "Drammen, 20/567/0/19" at bounding box center [142, 340] width 109 height 12
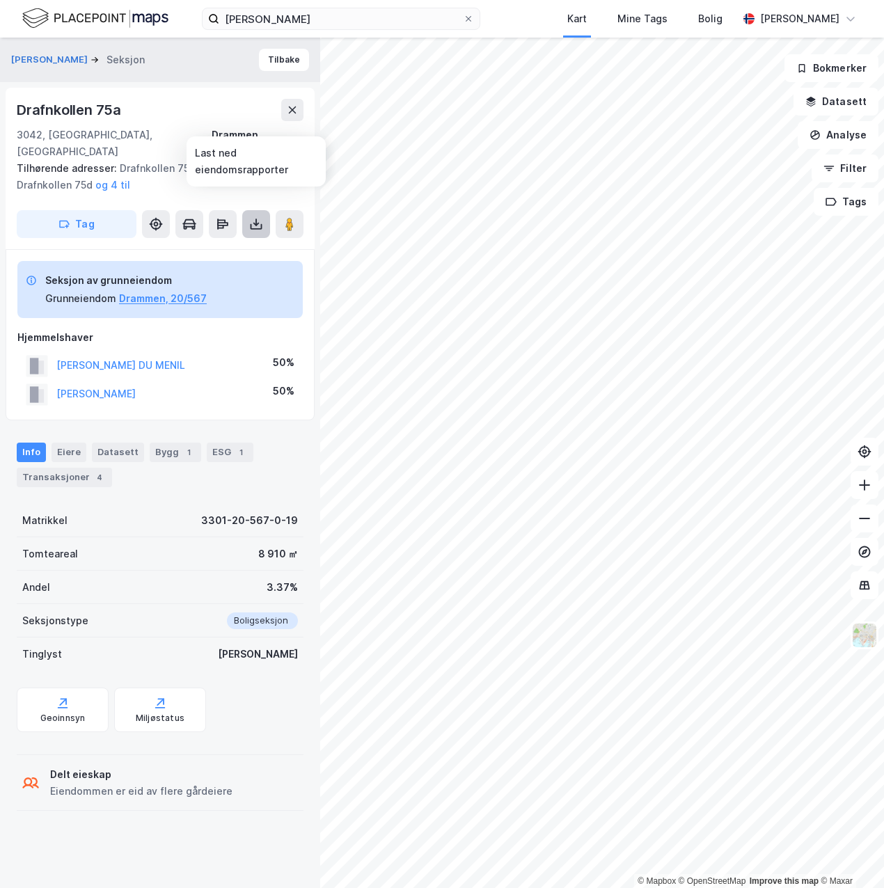
click at [260, 217] on icon at bounding box center [256, 224] width 14 height 14
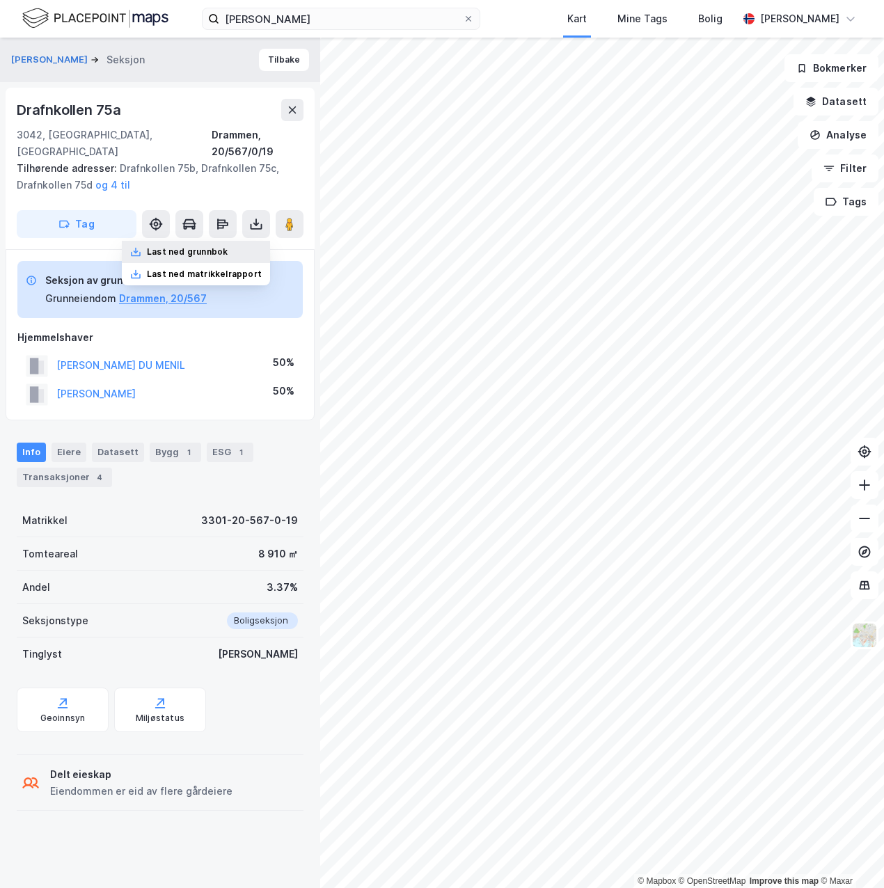
click at [228, 246] on div "Last ned grunnbok" at bounding box center [187, 251] width 81 height 11
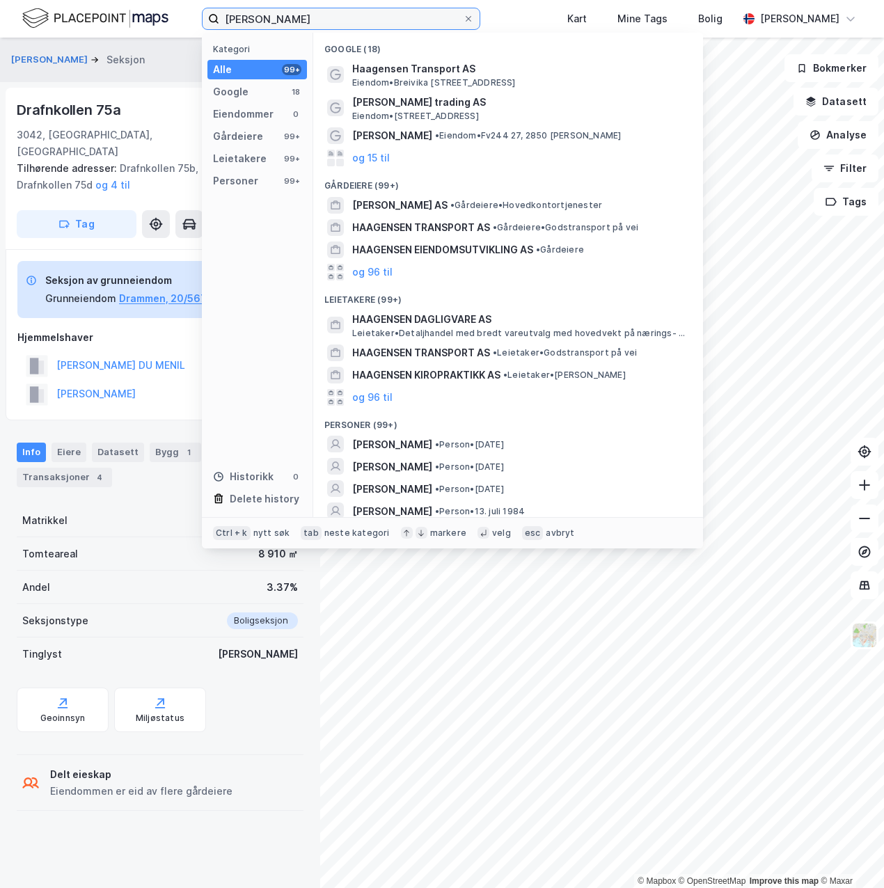
click at [391, 17] on input "[PERSON_NAME]" at bounding box center [341, 18] width 244 height 21
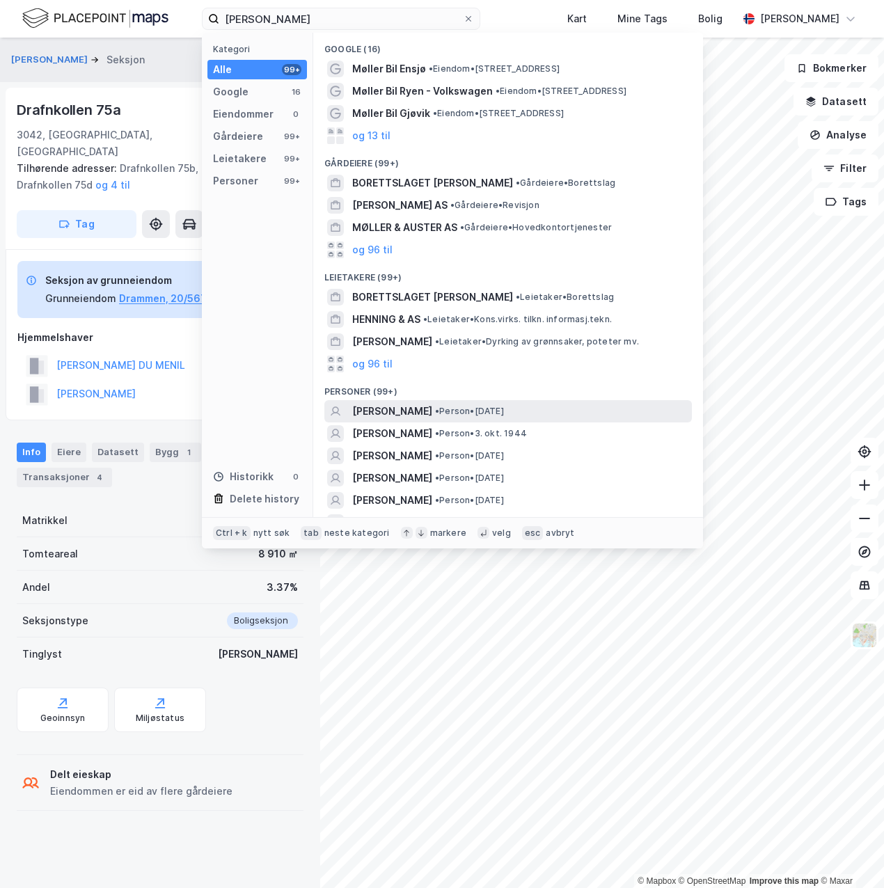
click at [375, 413] on span "[PERSON_NAME]" at bounding box center [392, 411] width 80 height 17
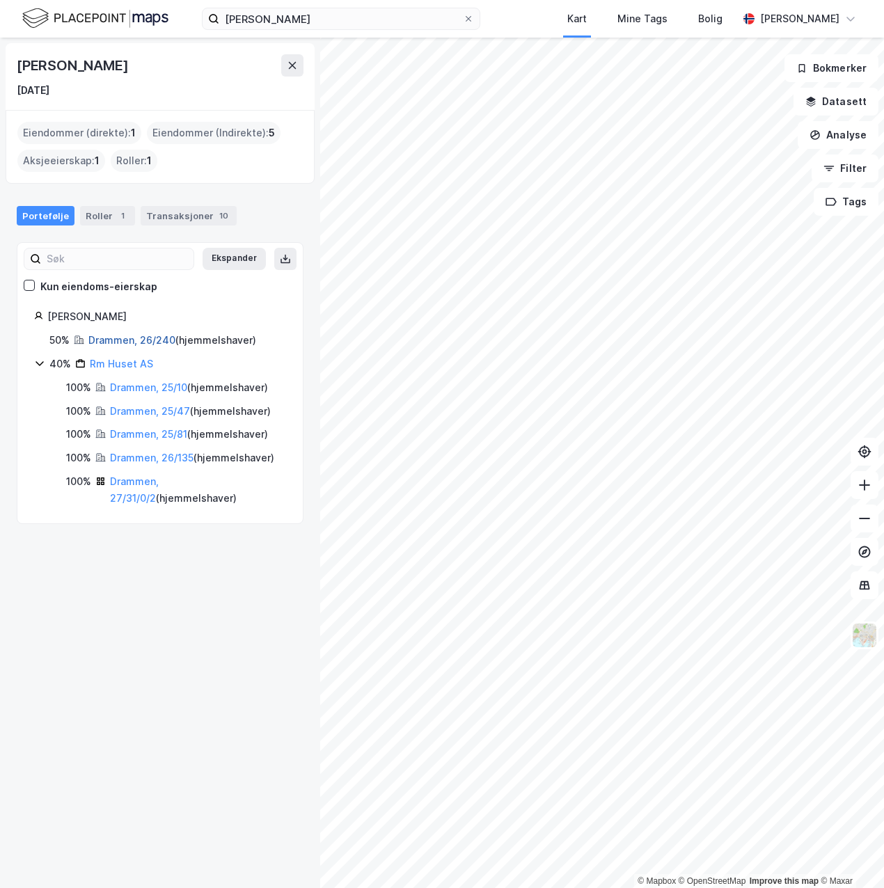
click at [133, 337] on link "Drammen, 26/240" at bounding box center [131, 340] width 87 height 12
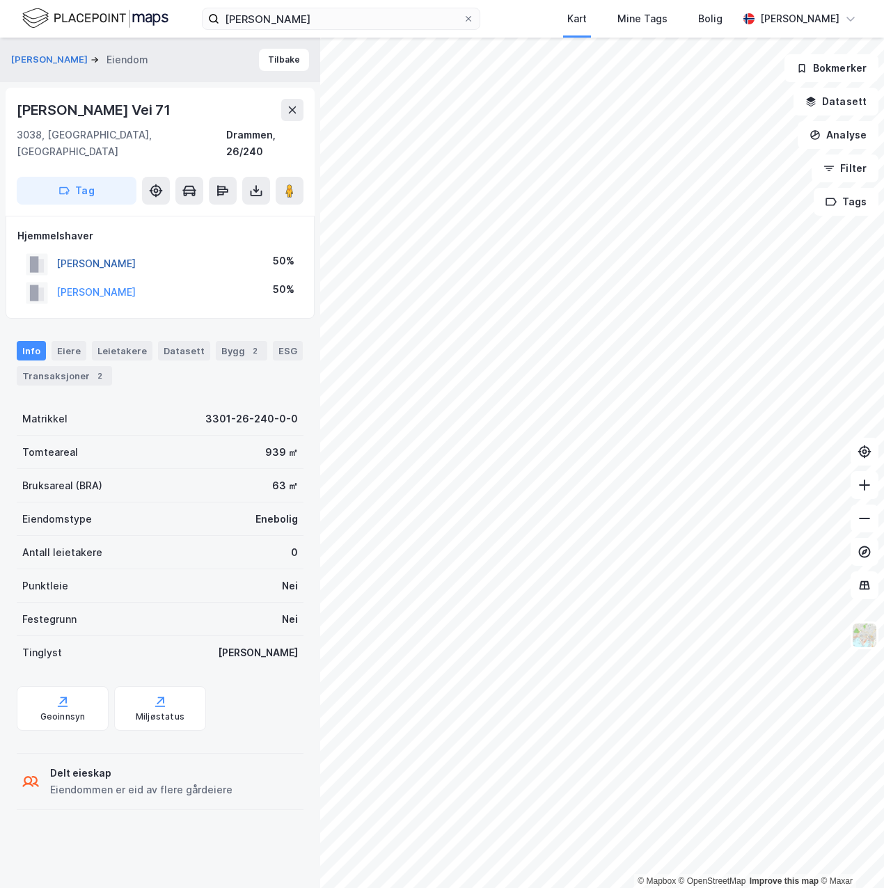
click at [0, 0] on button "[PERSON_NAME]" at bounding box center [0, 0] width 0 height 0
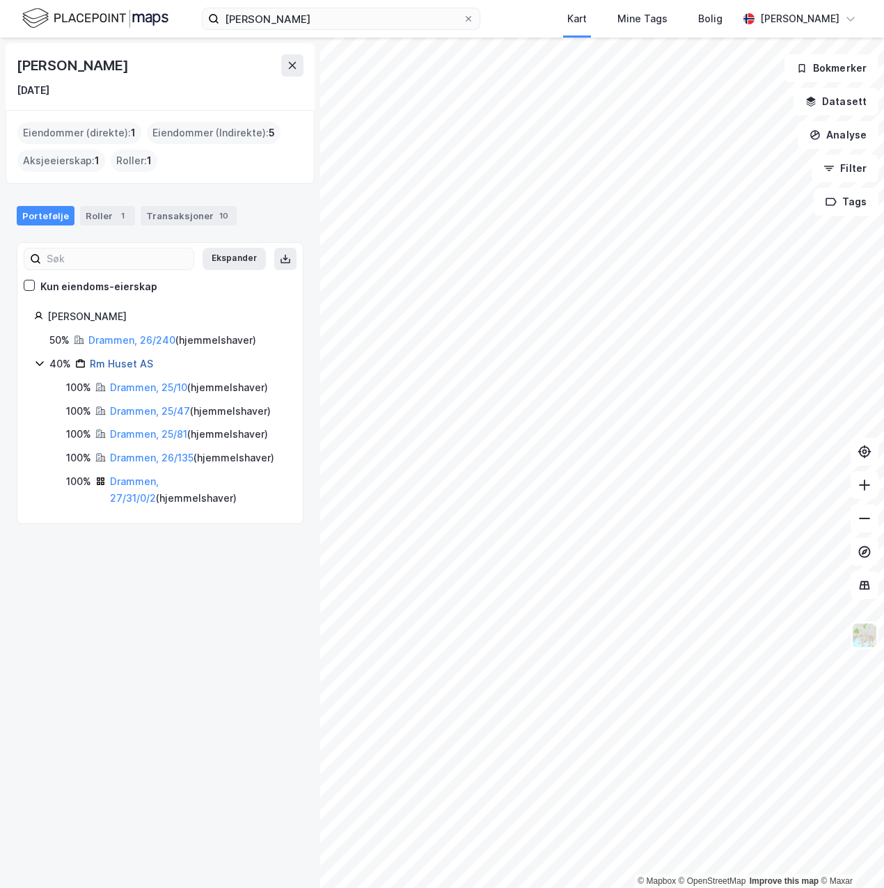
click at [134, 364] on link "Rm Huset AS" at bounding box center [121, 364] width 63 height 12
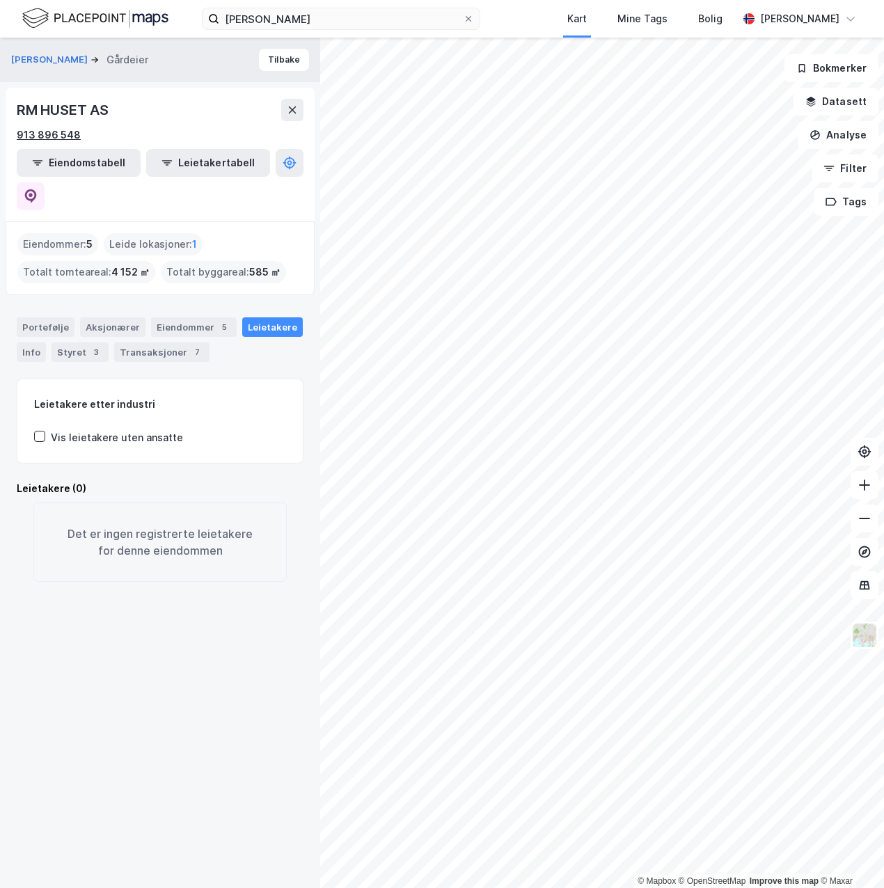
click at [67, 134] on div "913 896 548" at bounding box center [49, 135] width 64 height 17
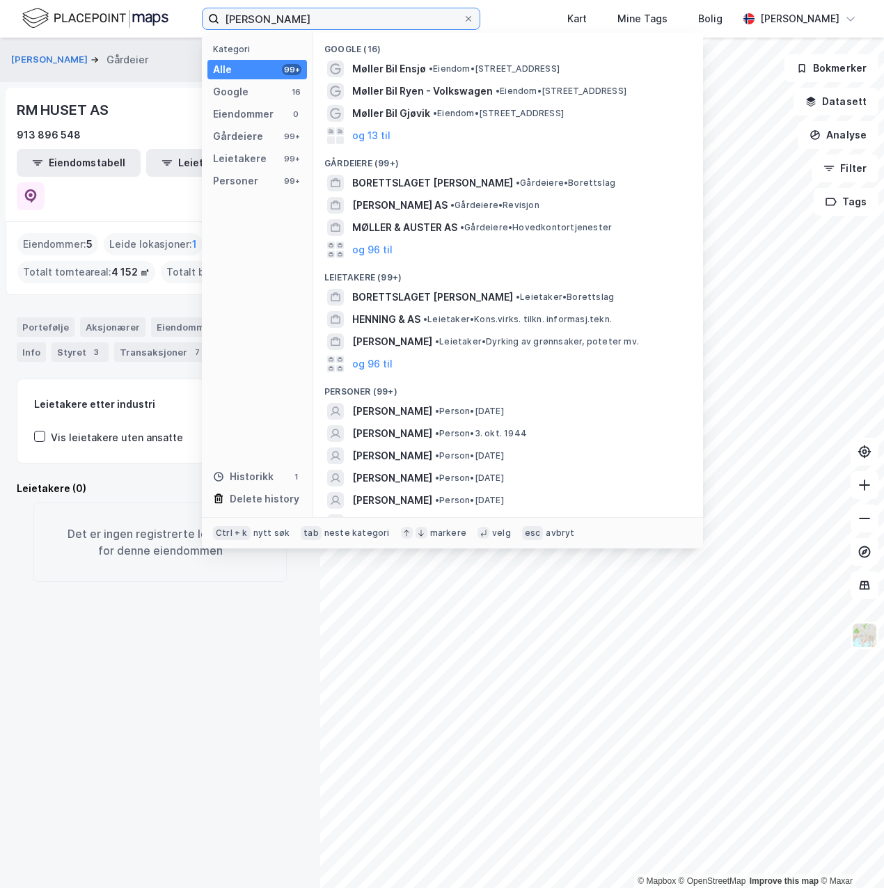
click at [335, 16] on input "[PERSON_NAME]" at bounding box center [341, 18] width 244 height 21
paste input "[PERSON_NAME]"
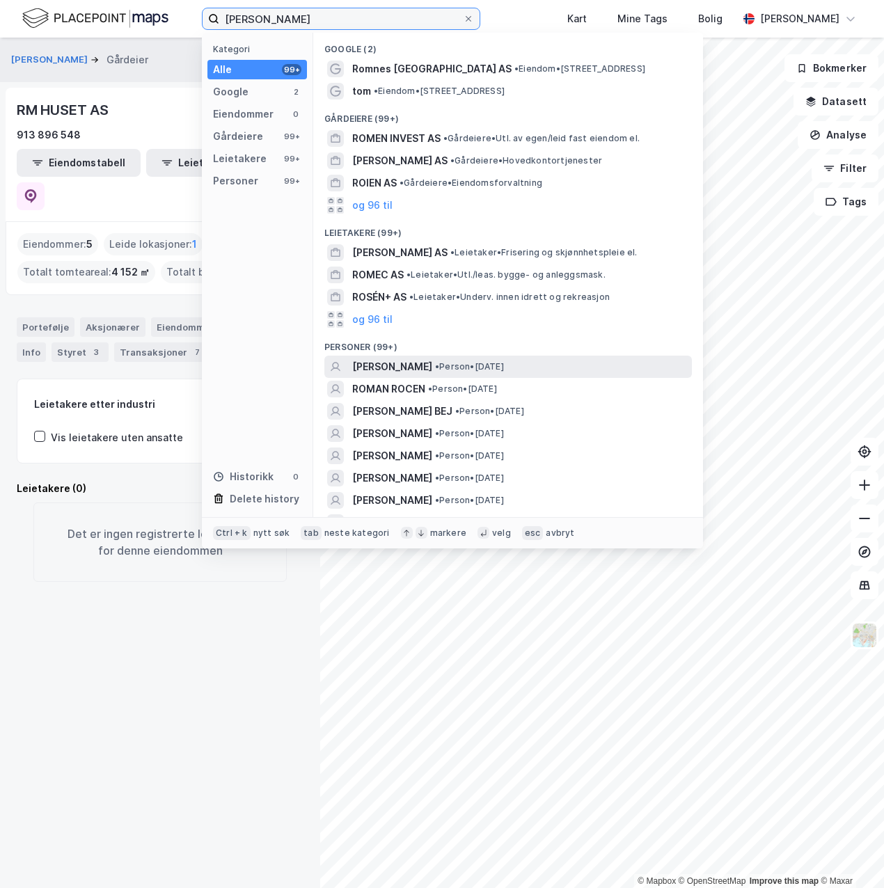
type input "[PERSON_NAME]"
click at [372, 362] on span "[PERSON_NAME]" at bounding box center [392, 366] width 80 height 17
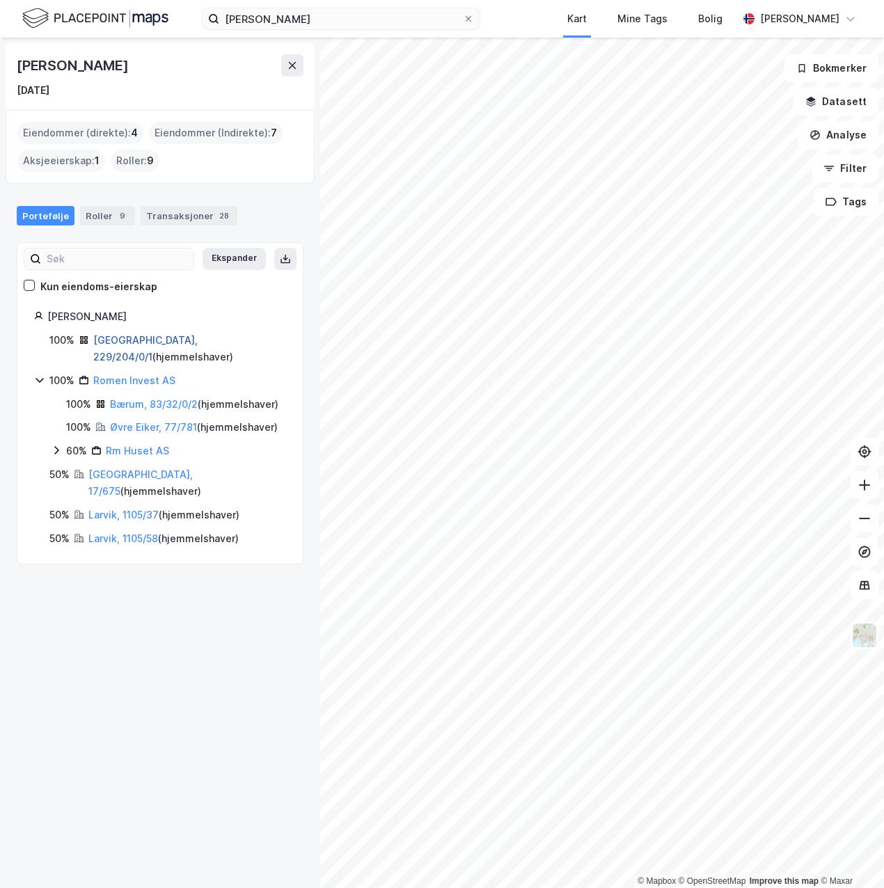
click at [138, 336] on link "[GEOGRAPHIC_DATA], 229/204/0/1" at bounding box center [145, 348] width 104 height 29
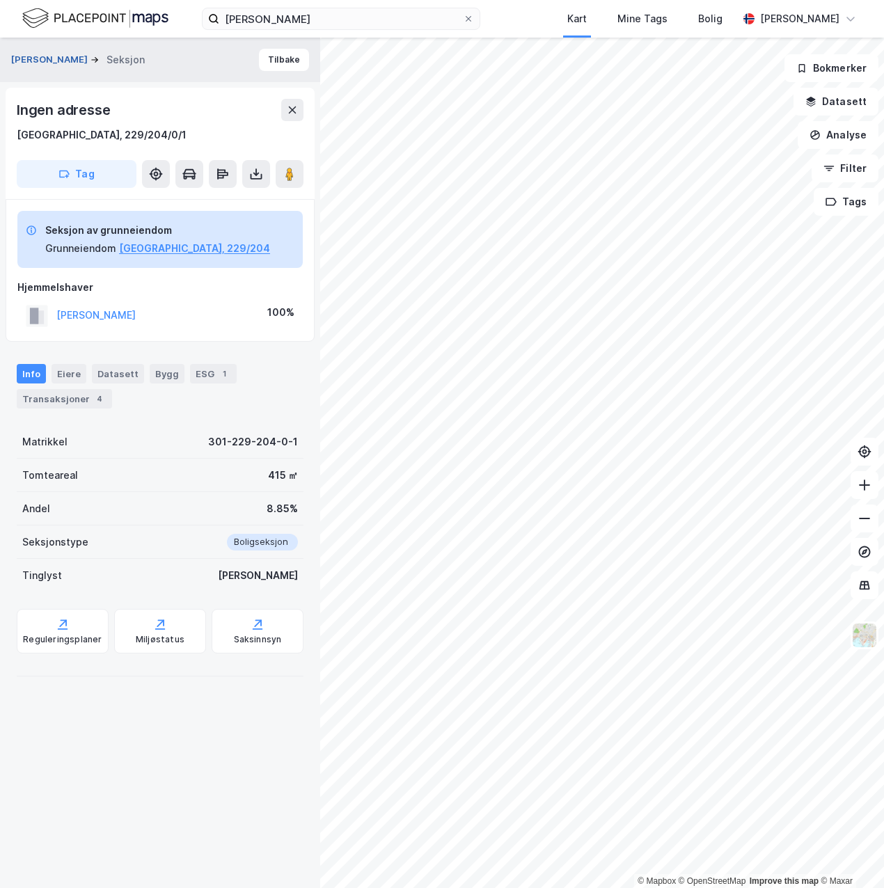
click at [51, 53] on button "[PERSON_NAME]" at bounding box center [50, 60] width 79 height 14
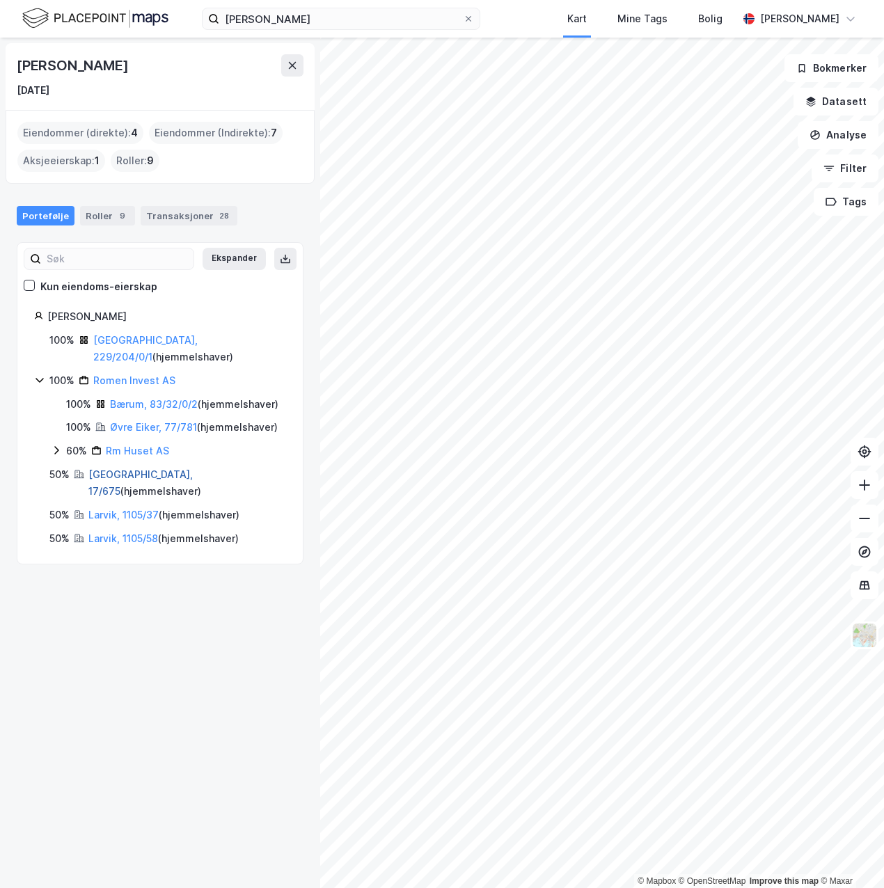
click at [113, 473] on link "[GEOGRAPHIC_DATA], 17/675" at bounding box center [140, 482] width 104 height 29
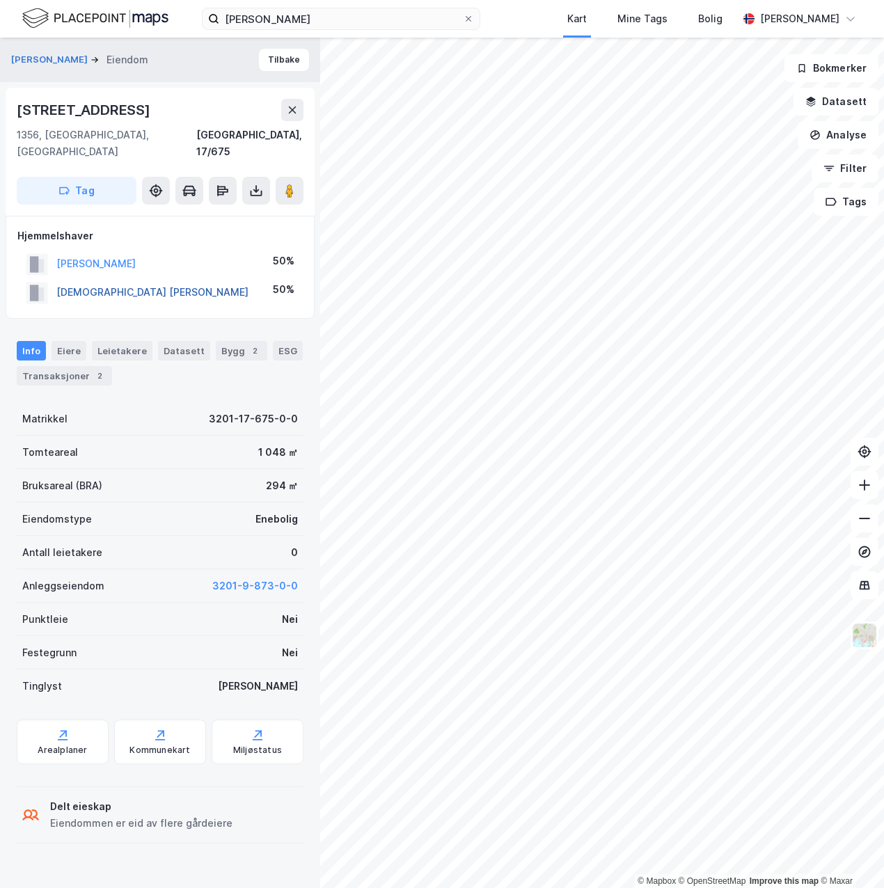
click at [0, 0] on button "[DEMOGRAPHIC_DATA] [PERSON_NAME]" at bounding box center [0, 0] width 0 height 0
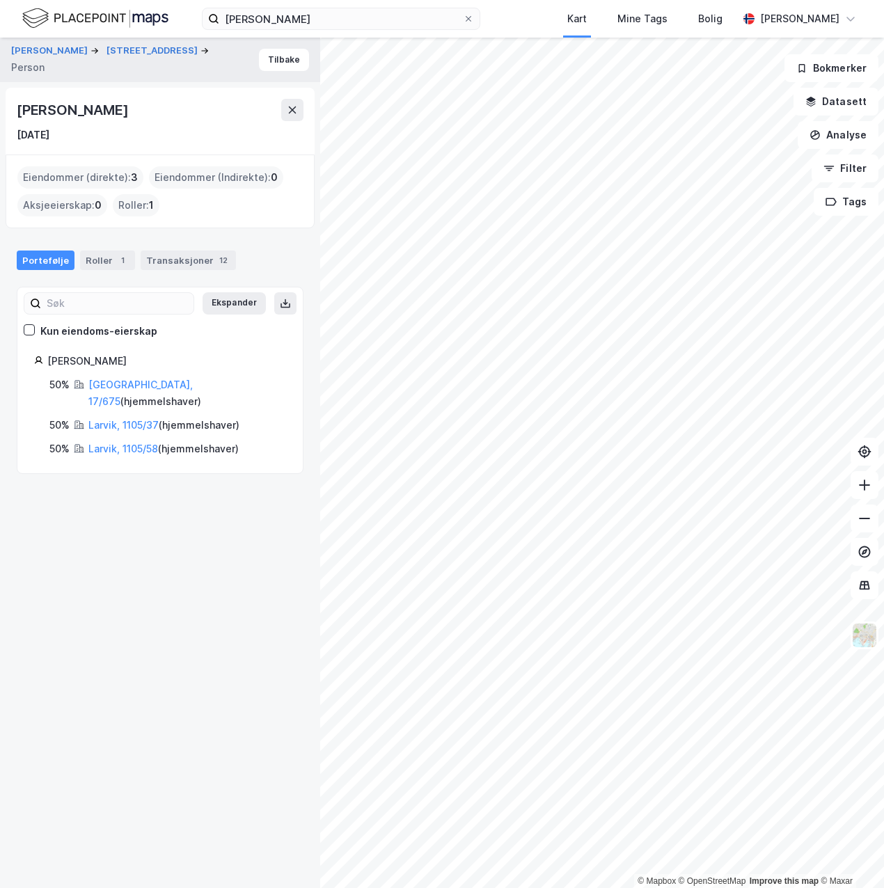
drag, startPoint x: 188, startPoint y: 109, endPoint x: 19, endPoint y: 109, distance: 168.4
click at [19, 109] on div "[PERSON_NAME]" at bounding box center [160, 110] width 287 height 22
